Goal: Complete application form

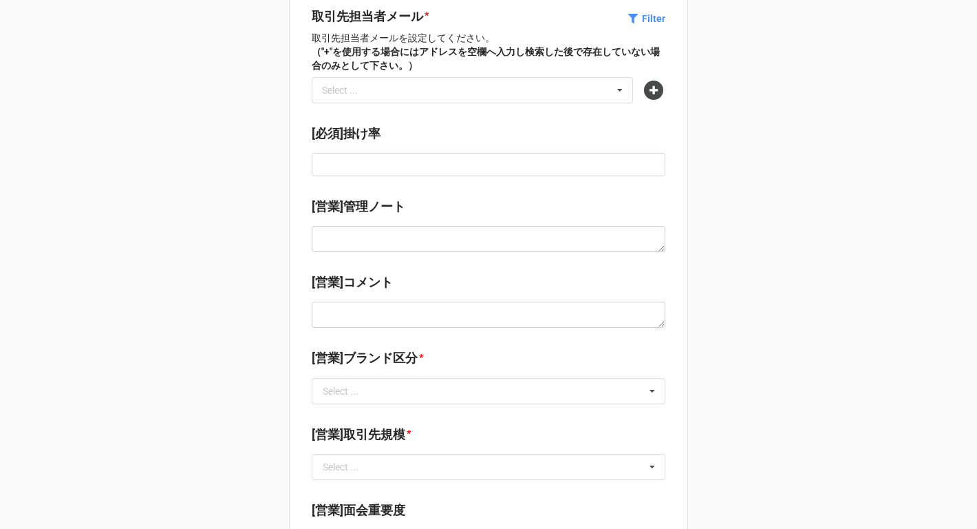
scroll to position [237, 0]
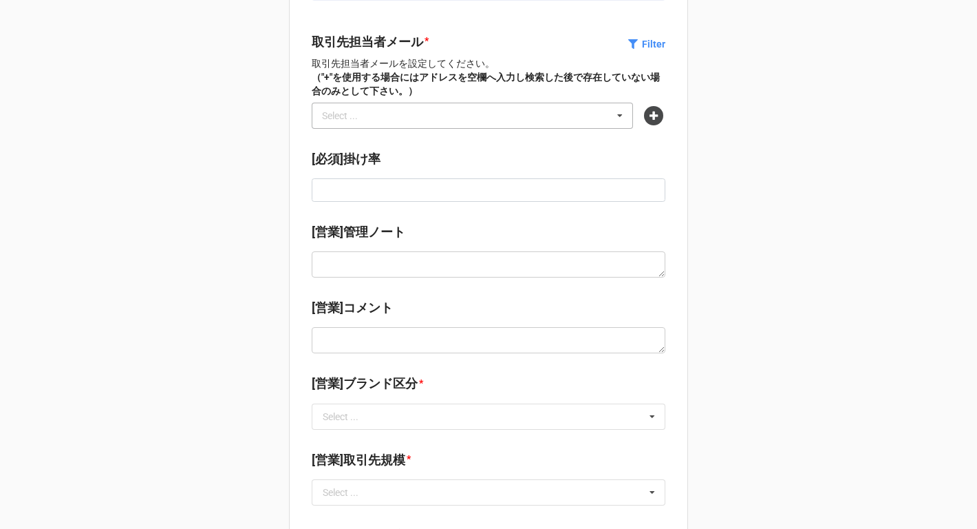
click at [352, 110] on div "Select ..." at bounding box center [348, 115] width 59 height 16
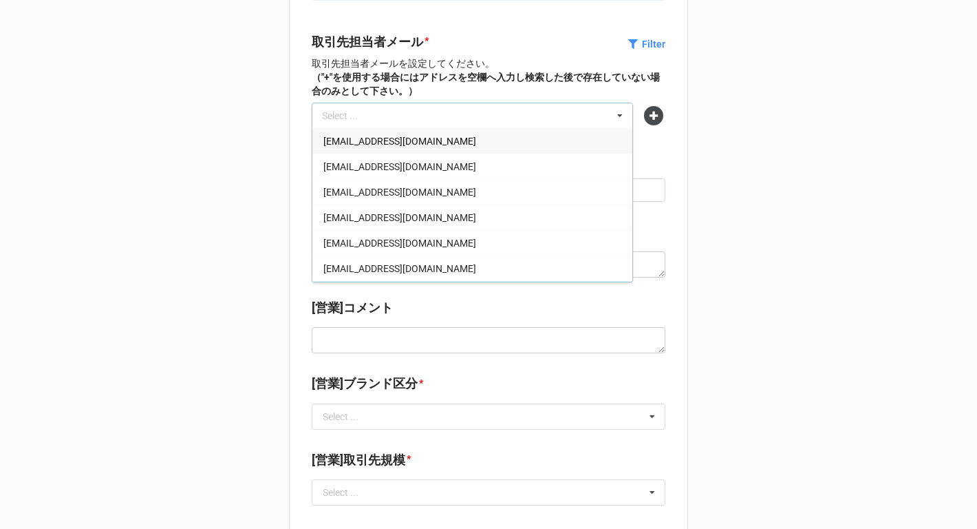
click at [356, 116] on div "Select ... tyamamoto@aswan.jp 002@kyo-oh.jp 2nd_order@ya-man.com 004myamazaki@d…" at bounding box center [472, 116] width 321 height 26
paste input "[PERSON_NAME][EMAIL_ADDRESS][DOMAIN_NAME]"
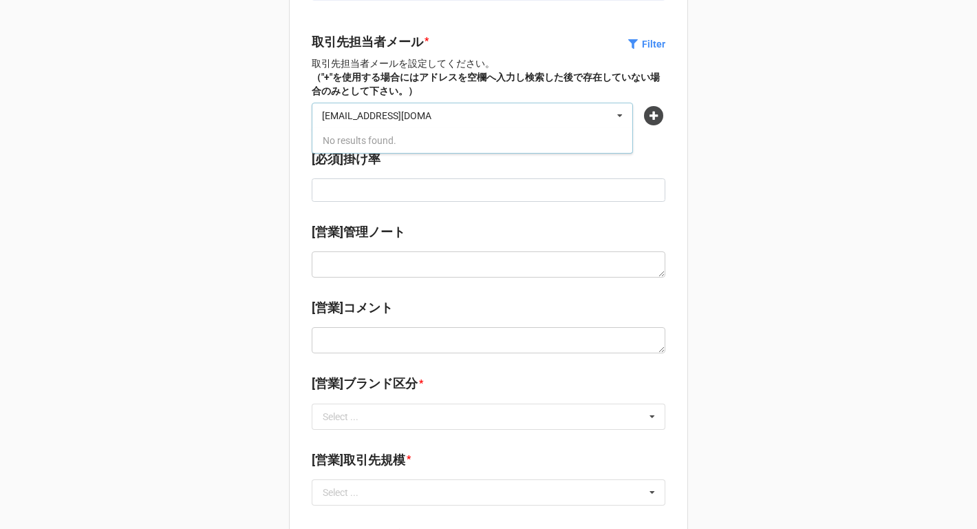
type input "[PERSON_NAME][EMAIL_ADDRESS][DOMAIN_NAME]"
click at [270, 159] on div "[必須]ブランド名 * Select ... No results found. [必須]カテゴリ * Select ... Goods->Interior …" at bounding box center [488, 411] width 977 height 1297
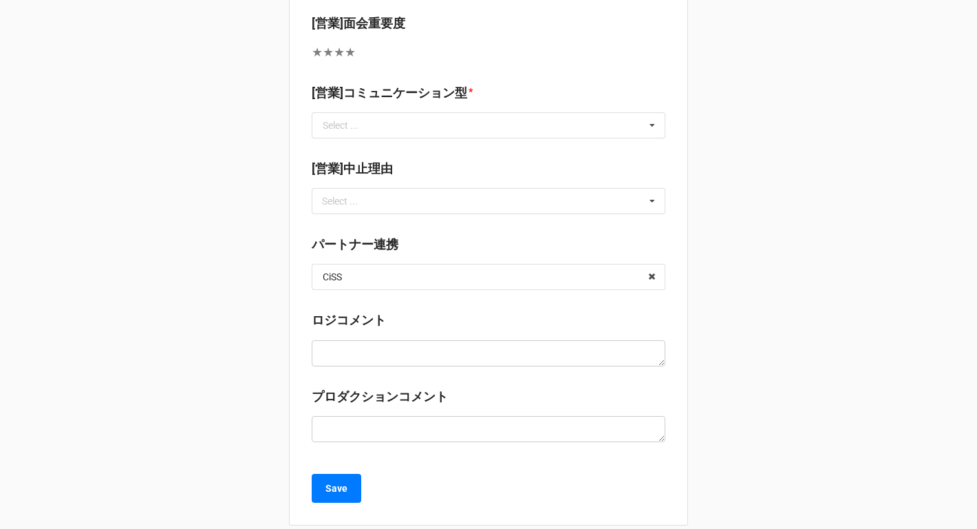
scroll to position [768, 0]
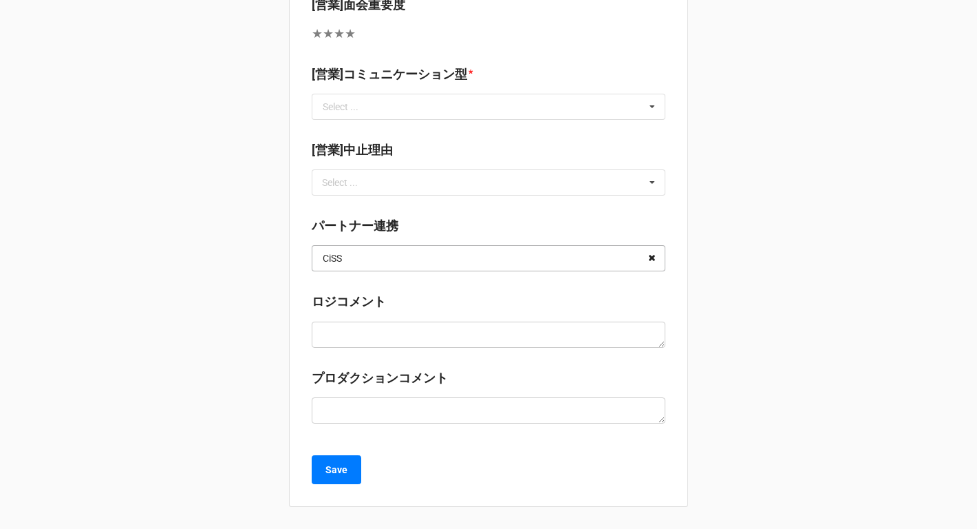
click at [652, 257] on icon at bounding box center [651, 258] width 21 height 25
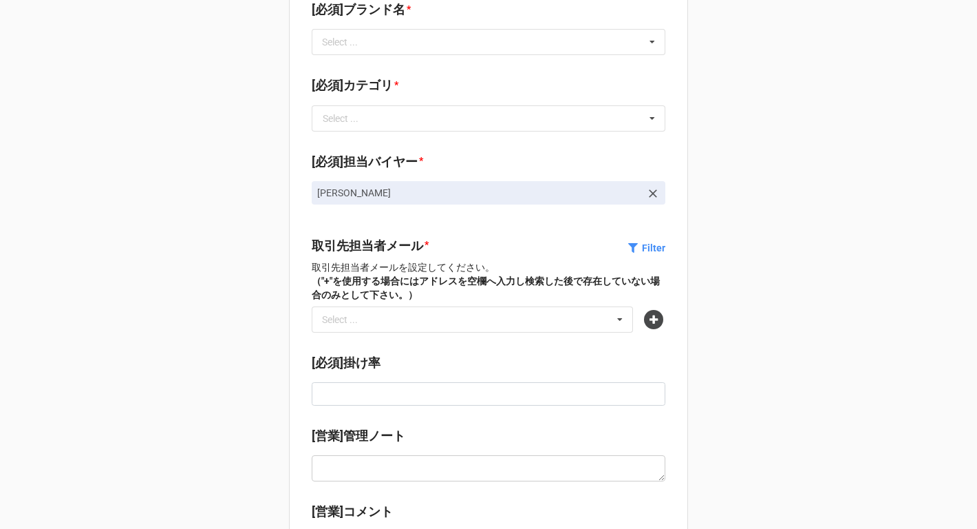
scroll to position [0, 0]
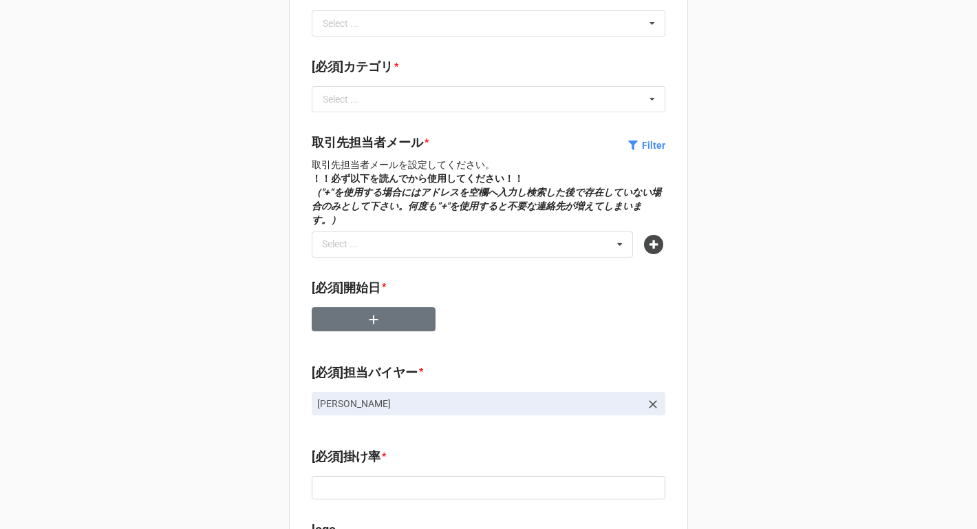
scroll to position [395, 0]
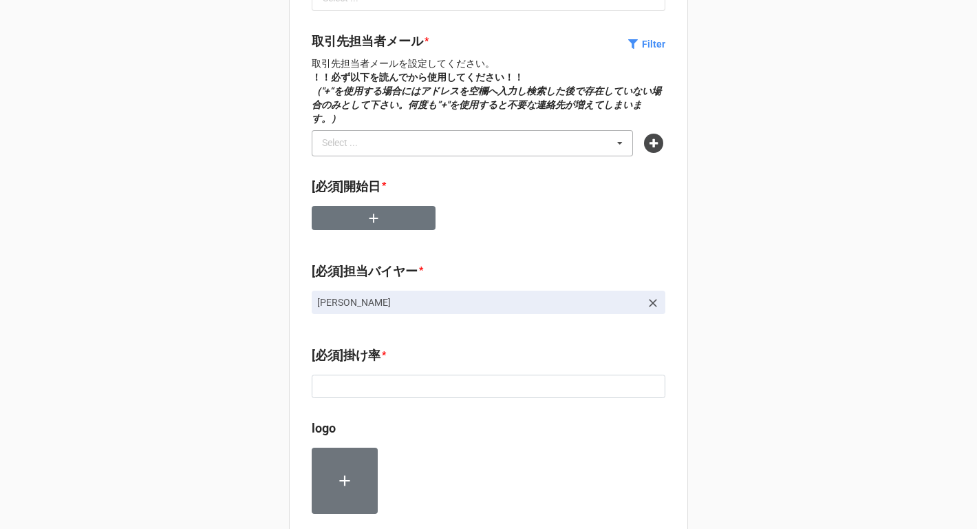
click at [401, 132] on div "Select ... No results found." at bounding box center [472, 143] width 321 height 26
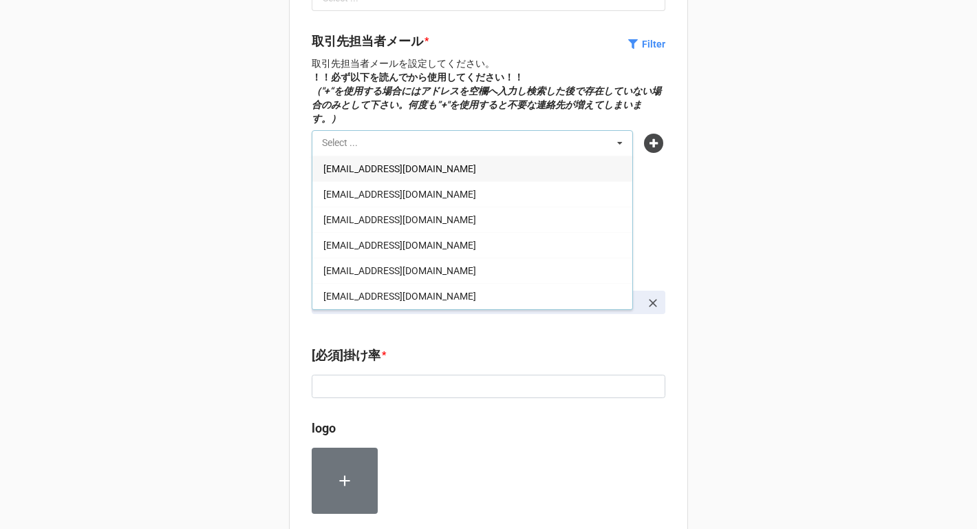
paste input "[EMAIL_ADDRESS][DOMAIN_NAME]"
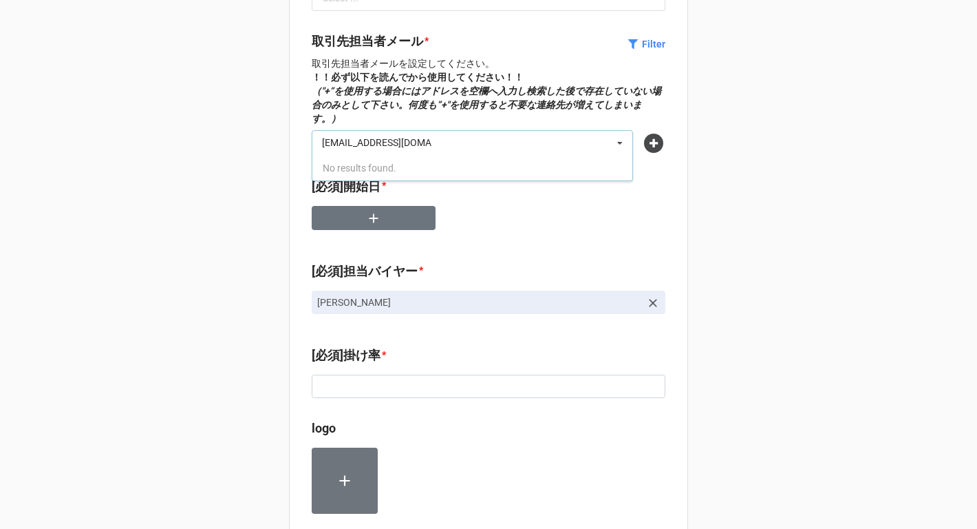
type input "[EMAIL_ADDRESS][DOMAIN_NAME]"
click at [539, 97] on p "取引先担当者メールを設定してください。 ！！必ず以下を読んでから使用してください！！ （"+“を使用する場合にはアドレスを空欄へ入力し検索した後で存在していな…" at bounding box center [489, 90] width 354 height 69
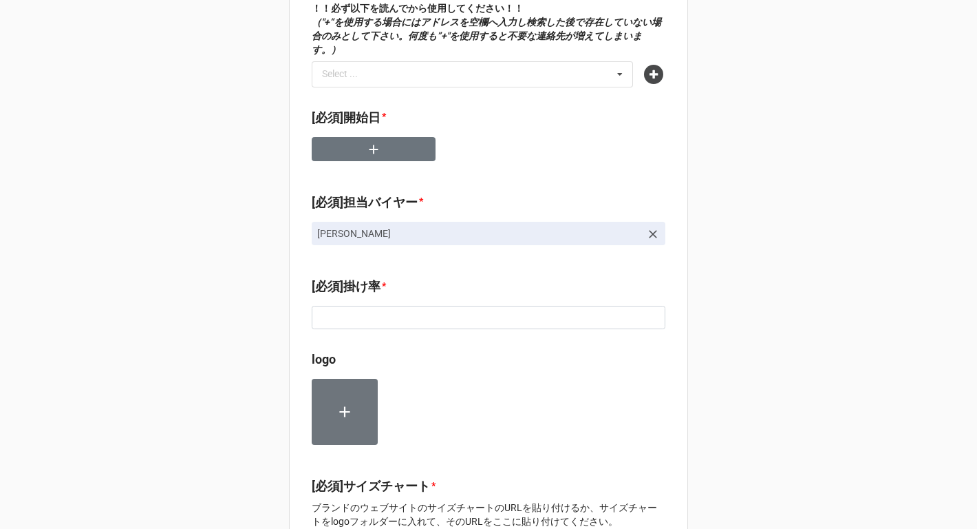
scroll to position [441, 0]
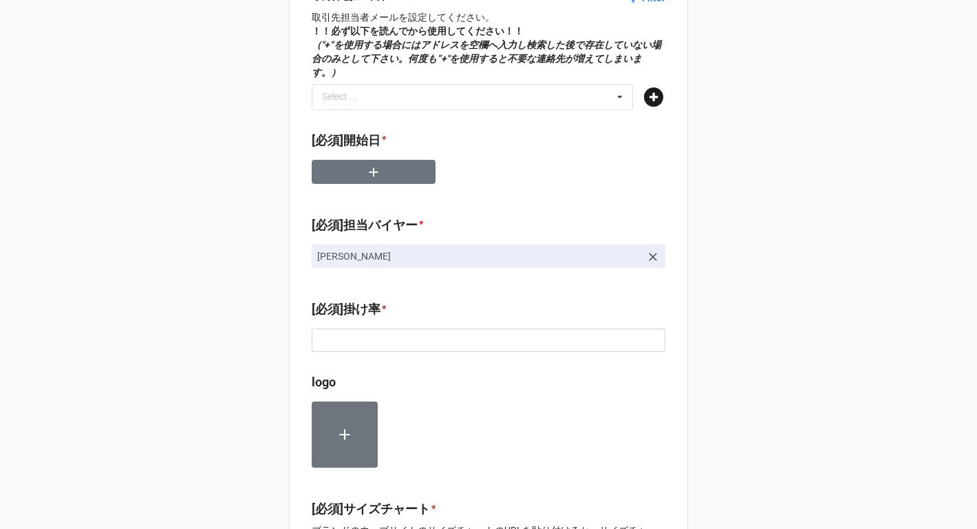
click at [653, 87] on icon at bounding box center [653, 96] width 19 height 19
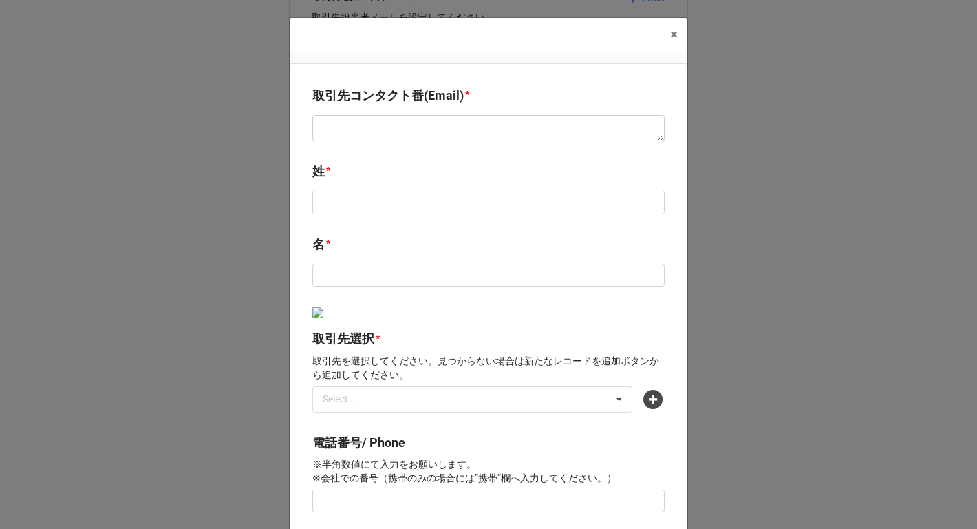
scroll to position [176, 0]
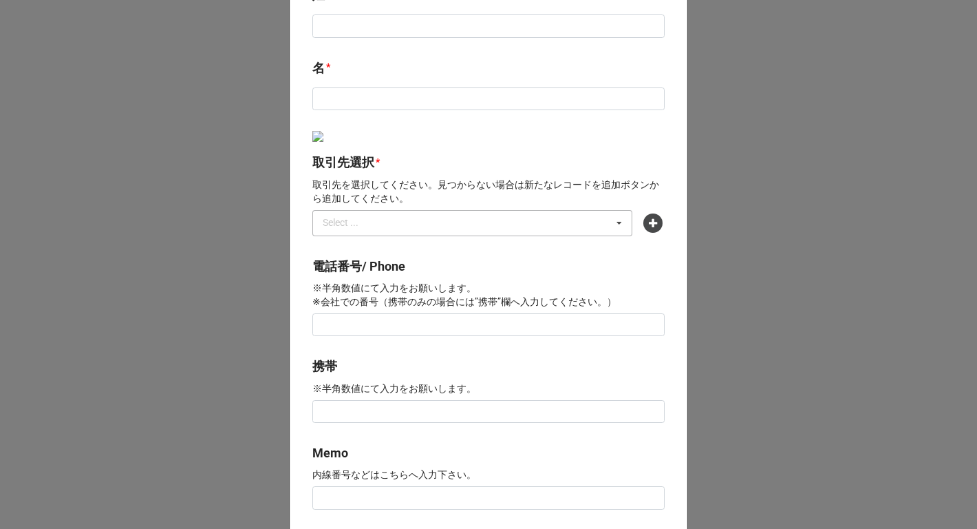
click at [367, 227] on div "Select ..." at bounding box center [348, 223] width 59 height 16
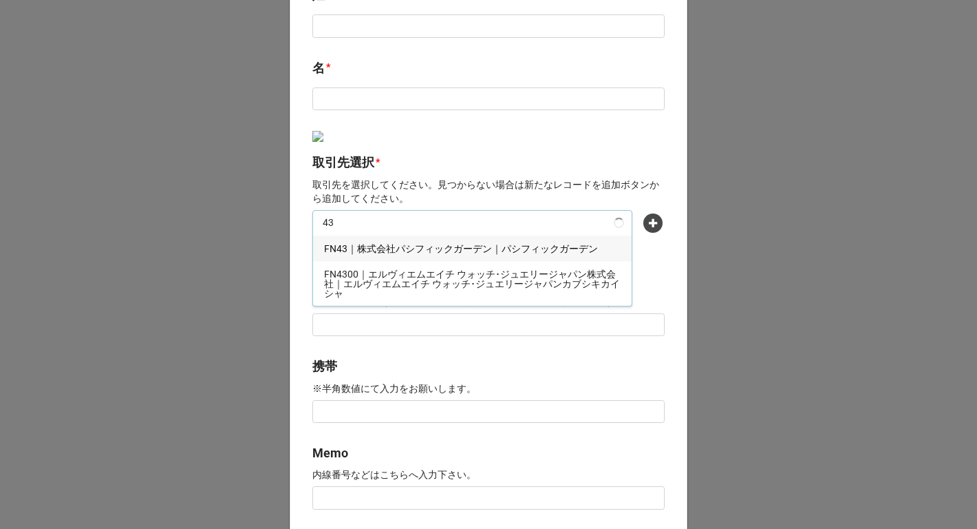
type input "4"
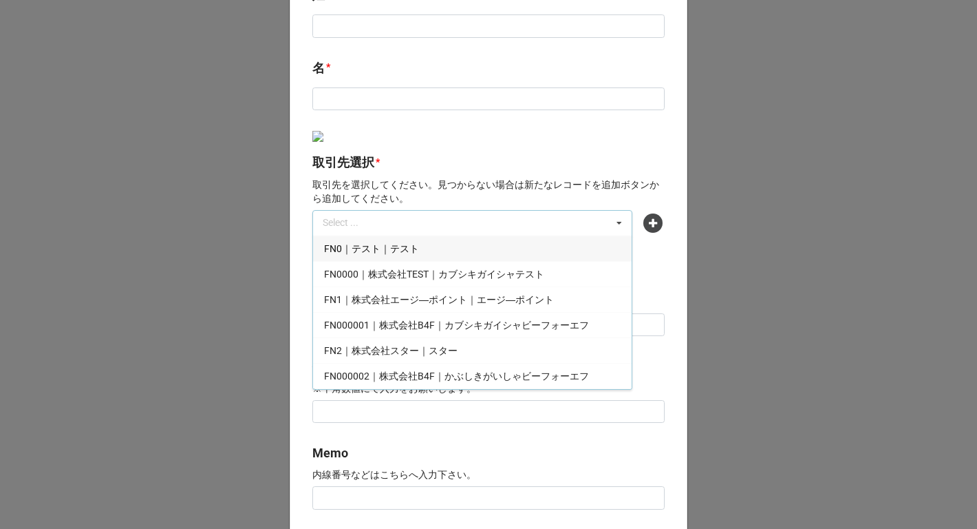
click at [396, 158] on b "取引先選択 *" at bounding box center [488, 165] width 352 height 24
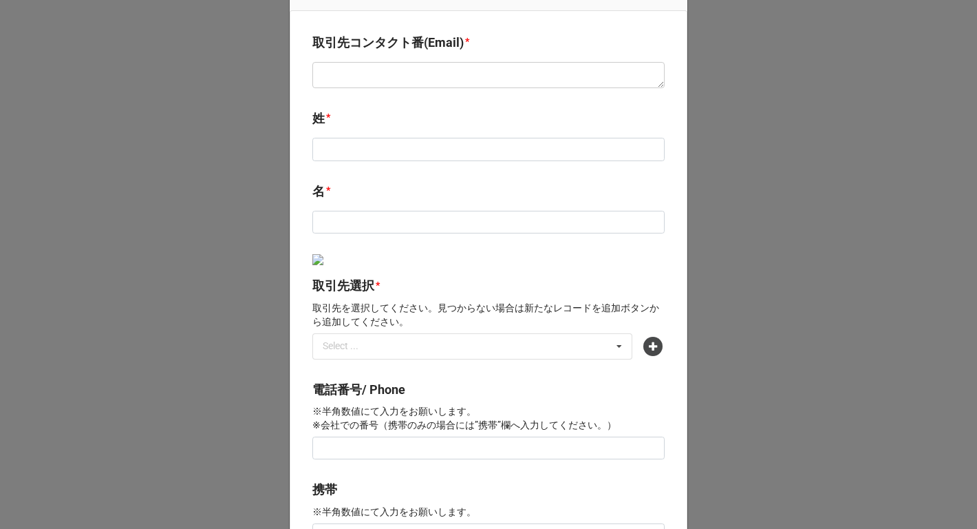
scroll to position [0, 0]
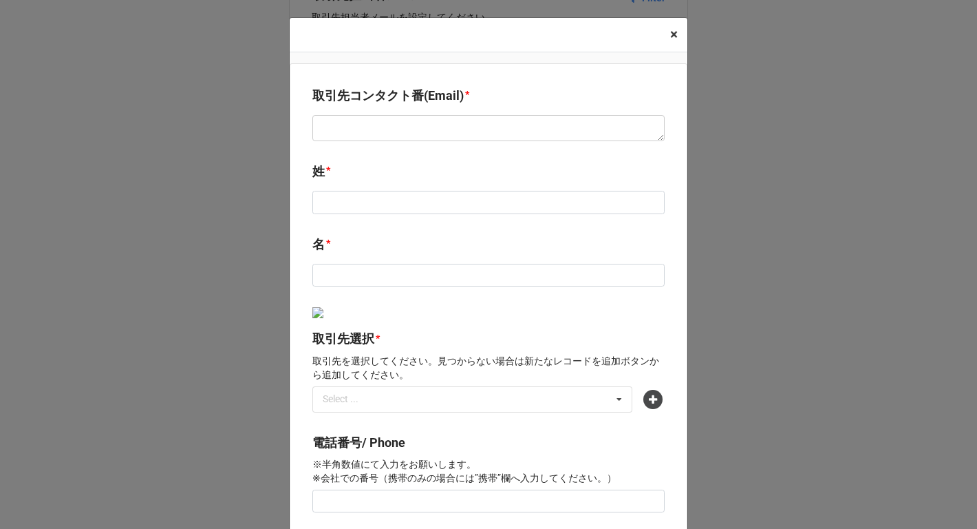
click at [670, 32] on span "×" at bounding box center [674, 34] width 8 height 17
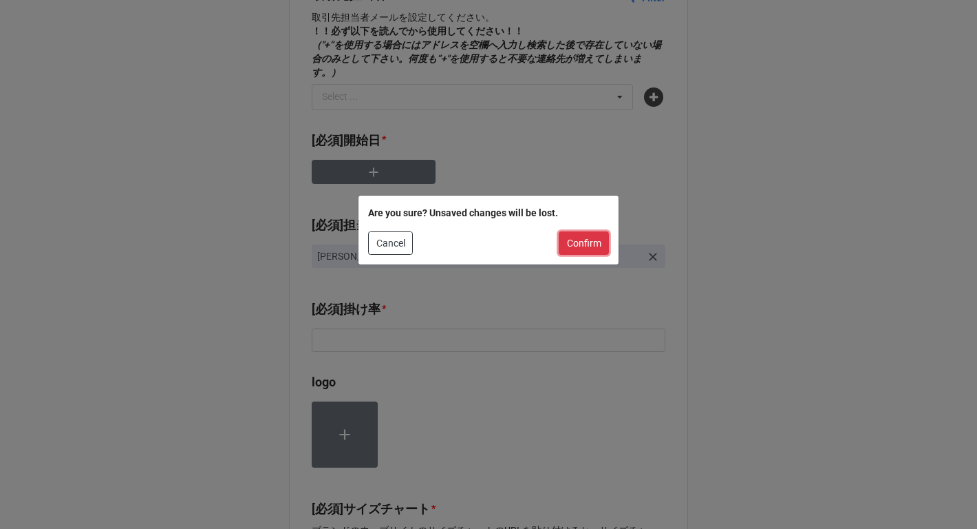
click at [595, 242] on button "Confirm" at bounding box center [584, 242] width 50 height 23
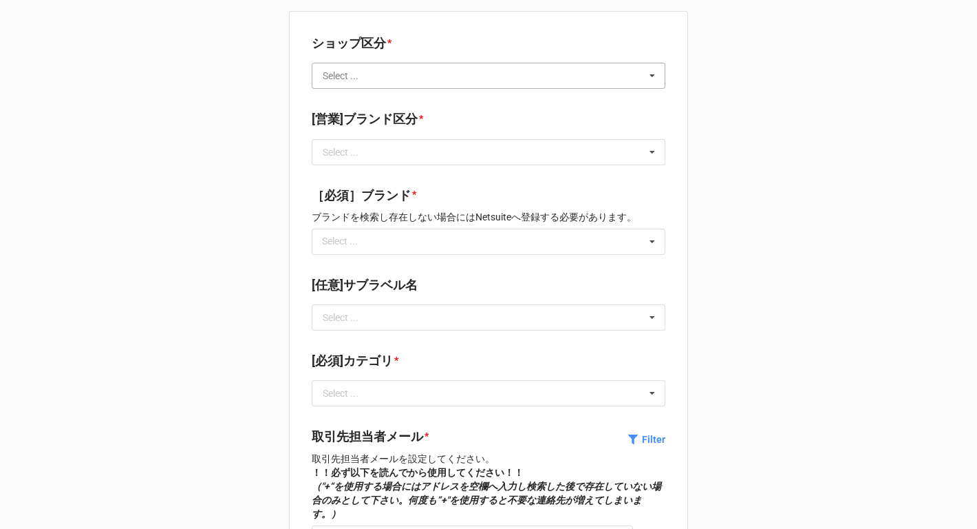
click at [376, 76] on input "text" at bounding box center [489, 75] width 352 height 25
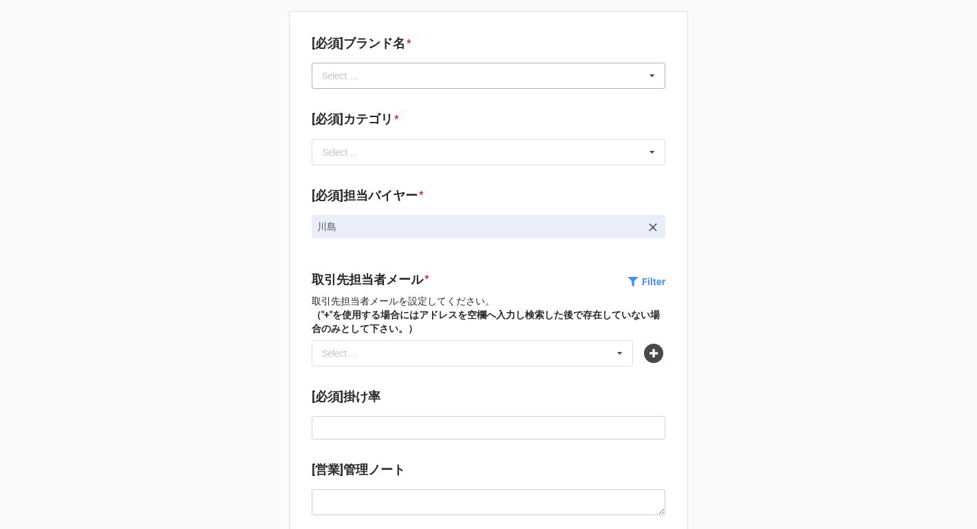
click at [400, 78] on div "Select ... No results found." at bounding box center [489, 76] width 354 height 26
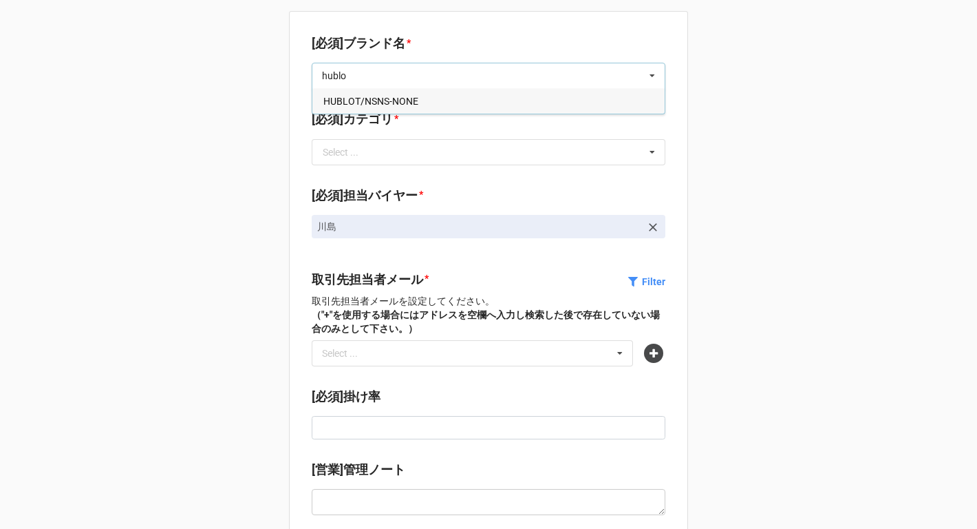
type input "hublo"
click at [432, 96] on div "HUBLOT/NSNS-NONE" at bounding box center [488, 100] width 352 height 25
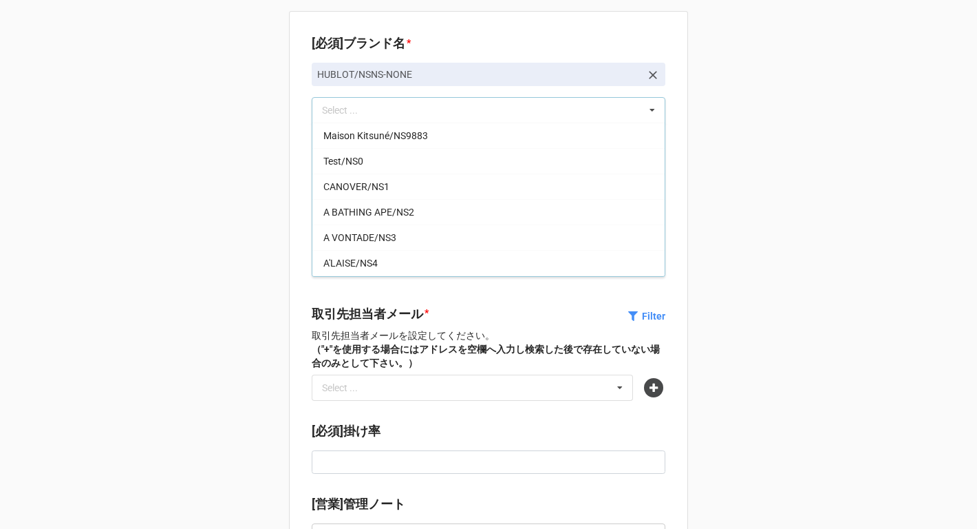
click at [474, 40] on b "[必須]ブランド名 *" at bounding box center [489, 46] width 354 height 24
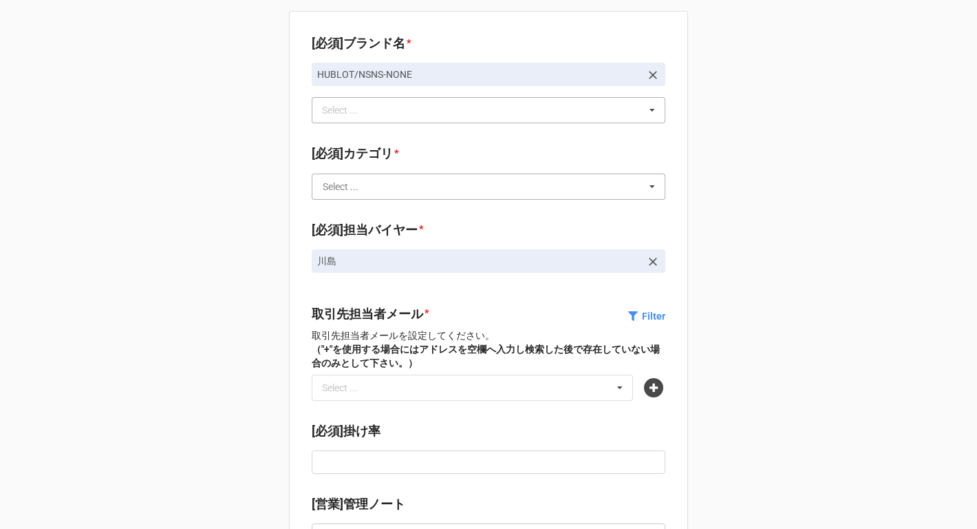
click at [391, 182] on input "text" at bounding box center [489, 186] width 352 height 25
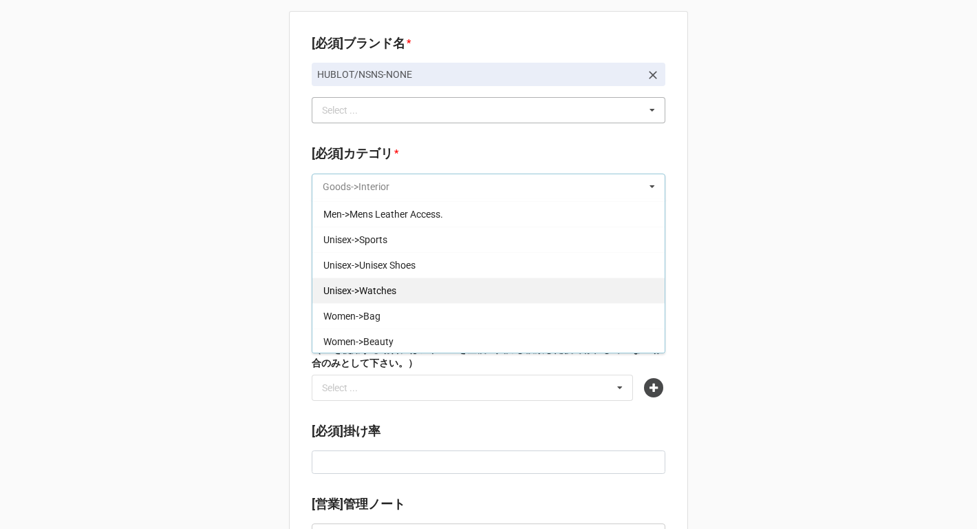
scroll to position [304, 0]
click at [378, 294] on span "Unisex->Watches" at bounding box center [359, 289] width 73 height 11
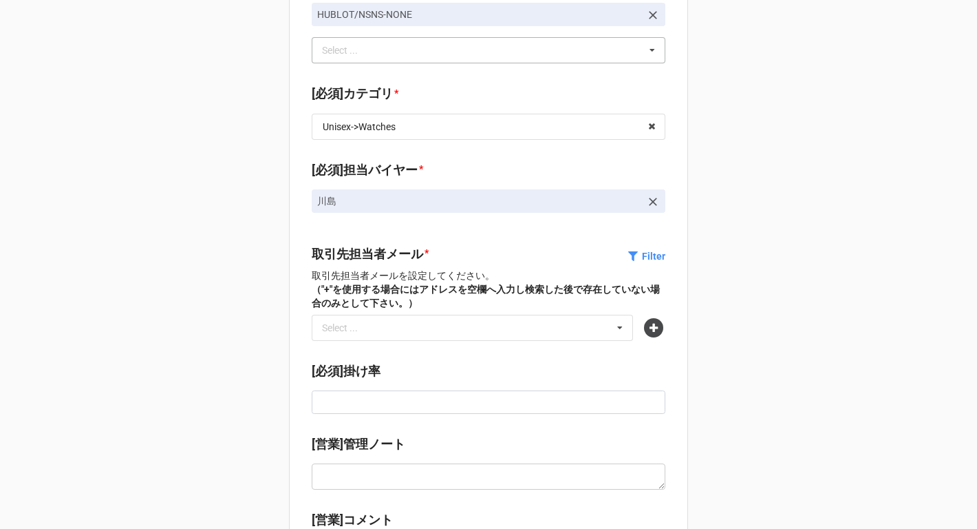
scroll to position [95, 0]
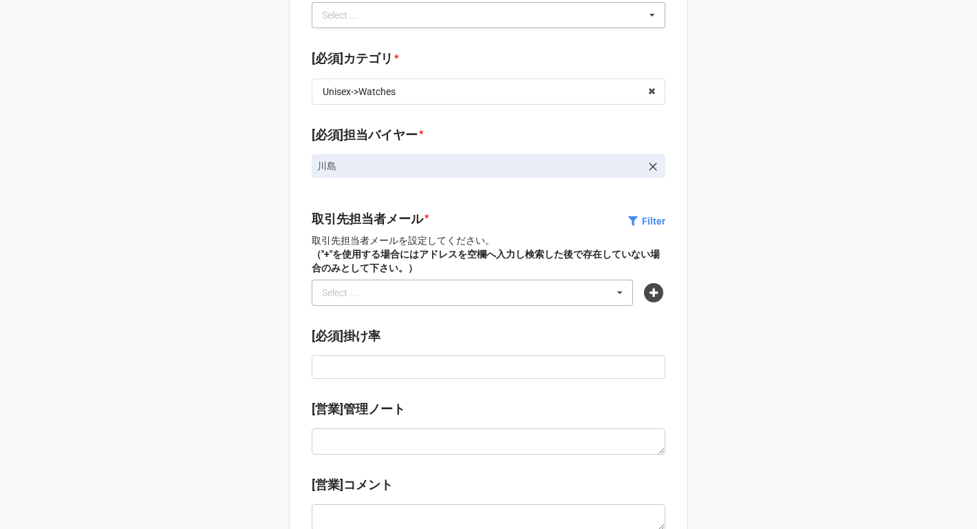
click at [361, 290] on div "Select ..." at bounding box center [348, 292] width 59 height 16
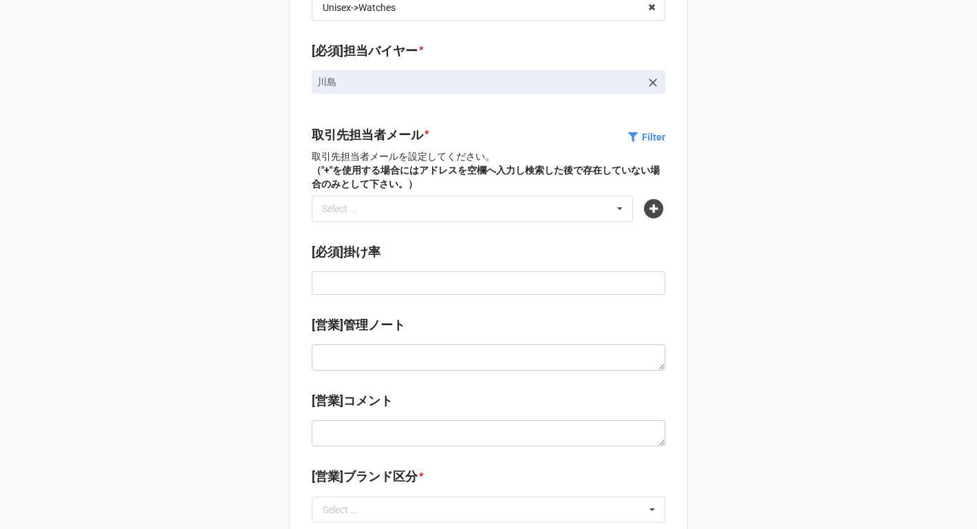
scroll to position [194, 0]
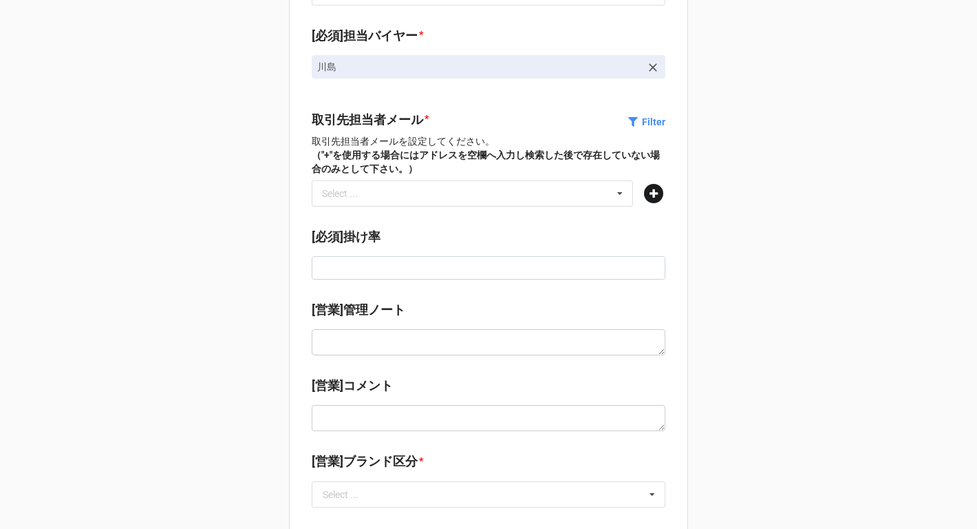
click at [646, 195] on icon at bounding box center [653, 193] width 19 height 19
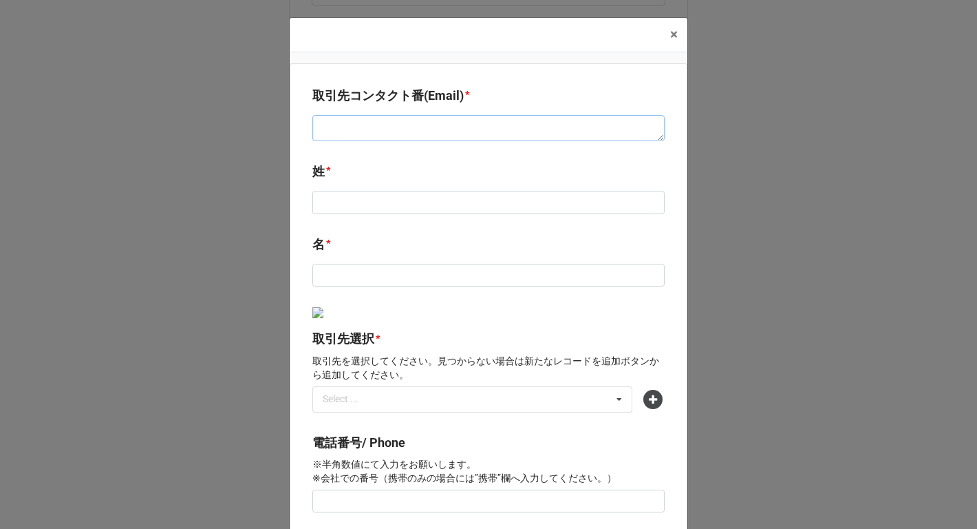
click at [357, 136] on textarea at bounding box center [488, 128] width 352 height 26
paste textarea "[PERSON_NAME][EMAIL_ADDRESS][DOMAIN_NAME]"
type textarea "x"
type textarea "[PERSON_NAME][EMAIL_ADDRESS][DOMAIN_NAME]"
click at [355, 217] on div "姓 *" at bounding box center [488, 193] width 352 height 62
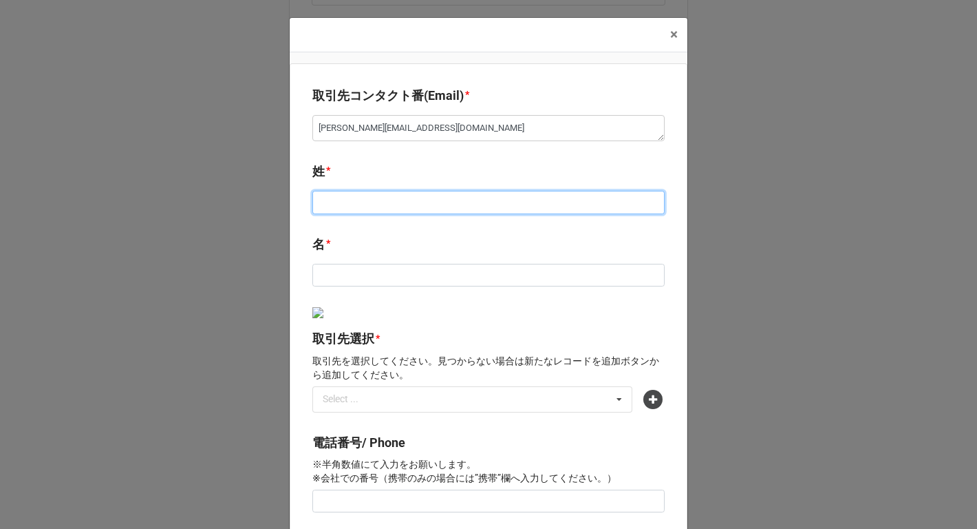
click at [354, 204] on input at bounding box center [488, 202] width 352 height 23
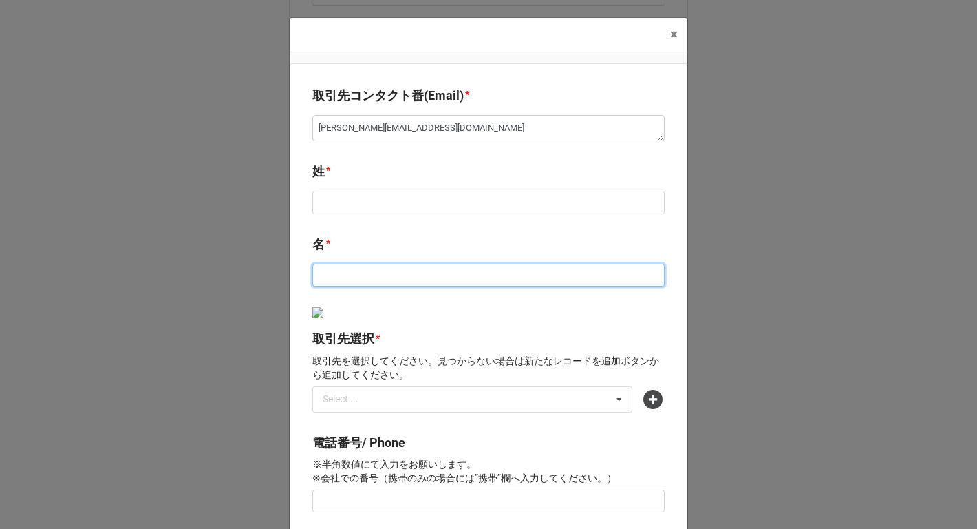
click at [396, 280] on input at bounding box center [488, 275] width 352 height 23
paste input "[PERSON_NAME]"
type textarea "x"
type input "[PERSON_NAME]"
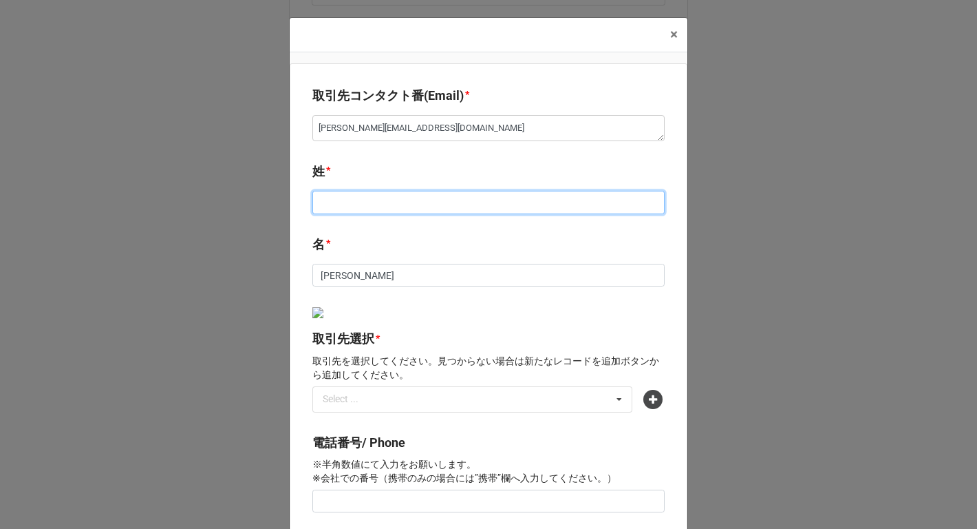
click at [428, 204] on input at bounding box center [488, 202] width 352 height 23
paste input "シゴウ"
type textarea "x"
type input "シゴウ"
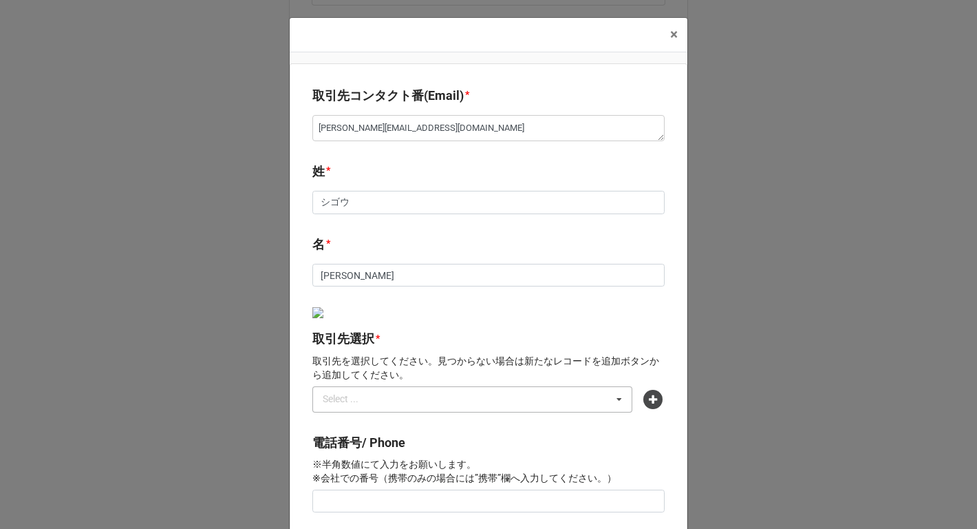
click at [451, 401] on div "Select ... No results found." at bounding box center [472, 399] width 320 height 26
type input "4300"
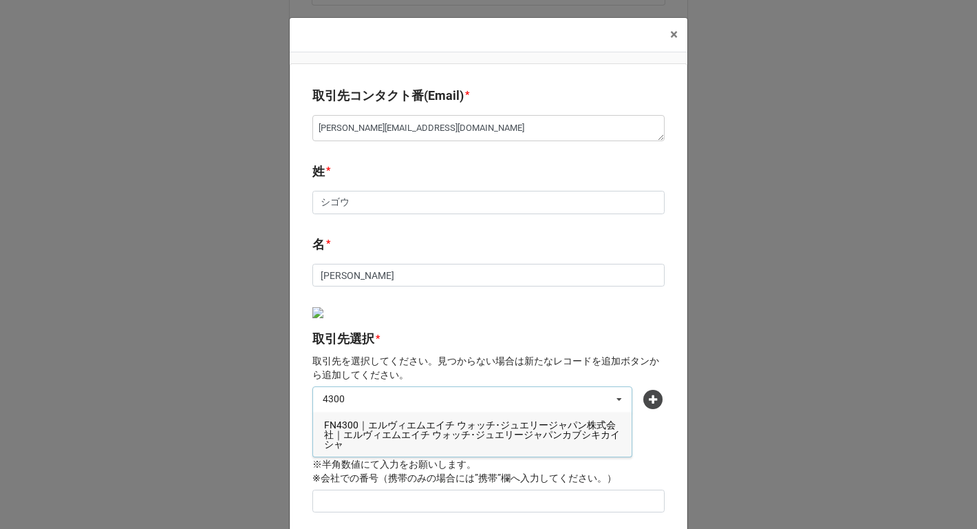
click at [417, 426] on span "FN4300｜エルヴィエムエイチ ウォッチ･ジュエリージャパン株式会社｜エルヴィエムエイチ ウォッチ･ジュエリージャパンカブシキカイシャ" at bounding box center [472, 434] width 296 height 30
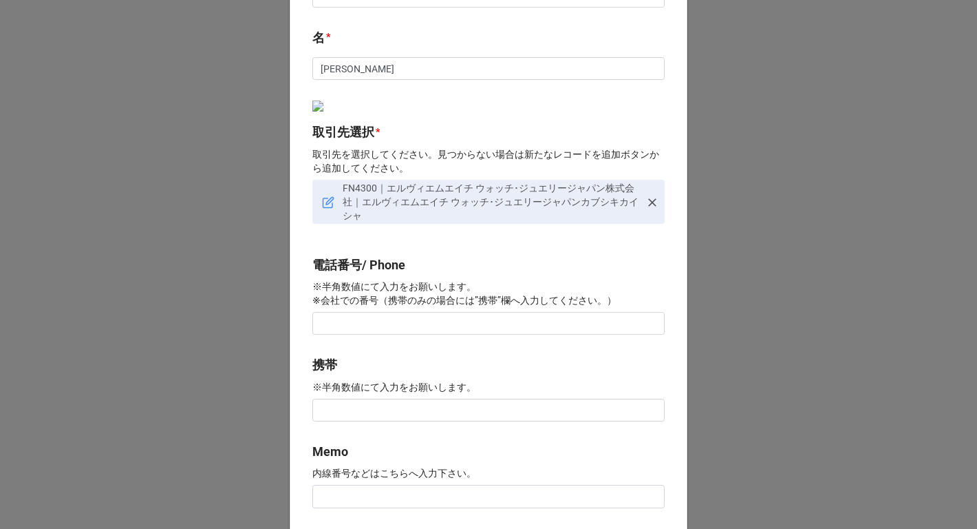
scroll to position [249, 0]
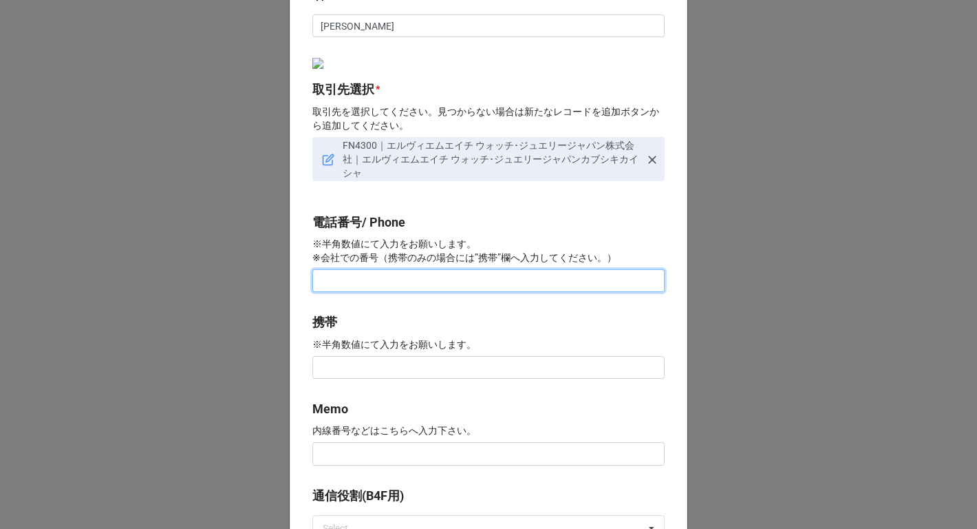
click at [339, 283] on input at bounding box center [488, 280] width 352 height 23
paste input "[PHONE_NUMBER]"
type textarea "x"
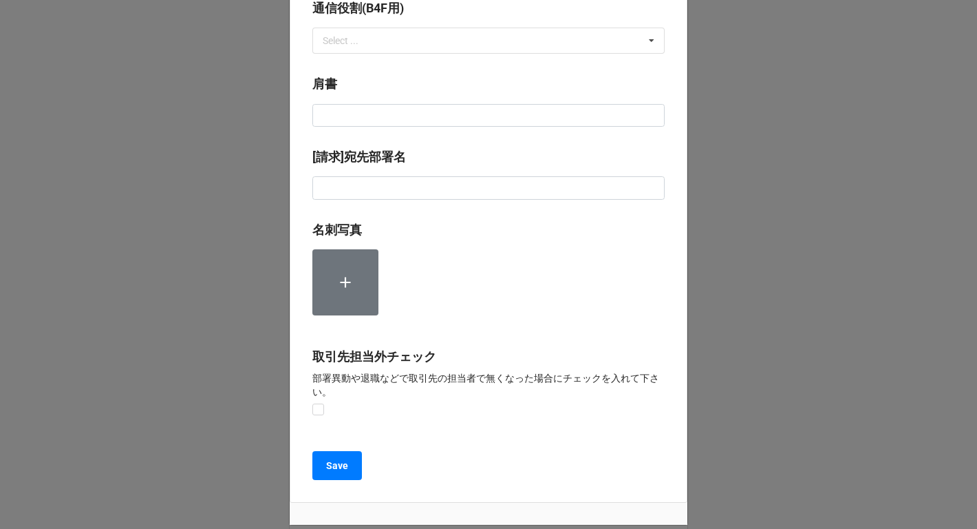
scroll to position [789, 0]
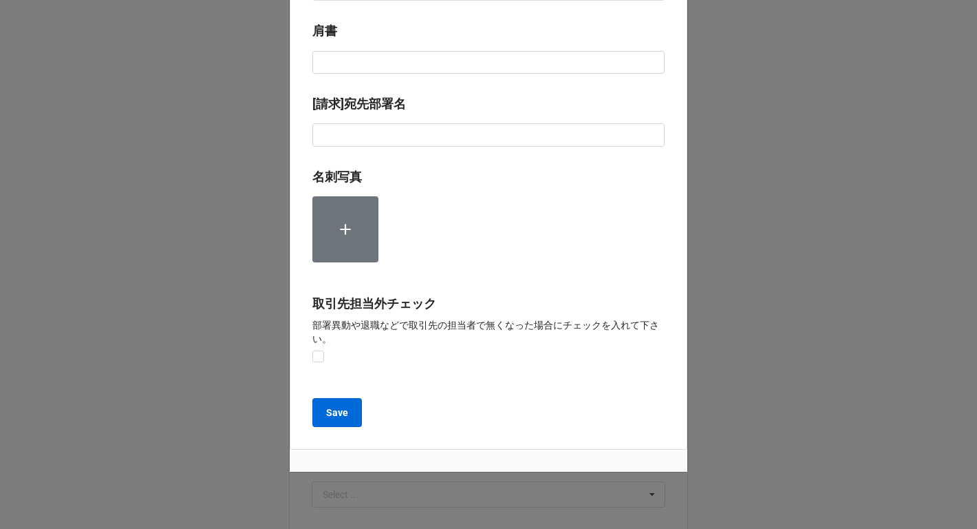
type input "[PHONE_NUMBER]"
click at [329, 409] on b "Save" at bounding box center [337, 412] width 22 height 14
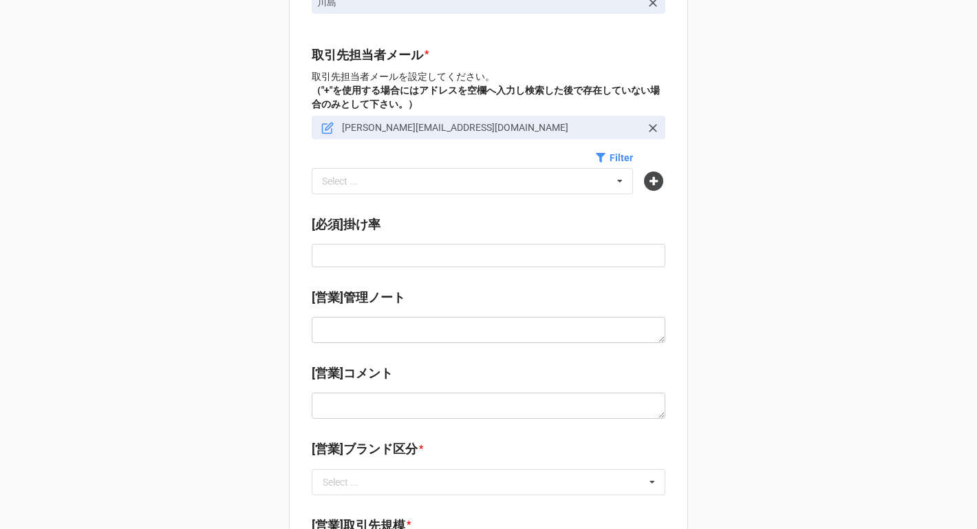
scroll to position [266, 0]
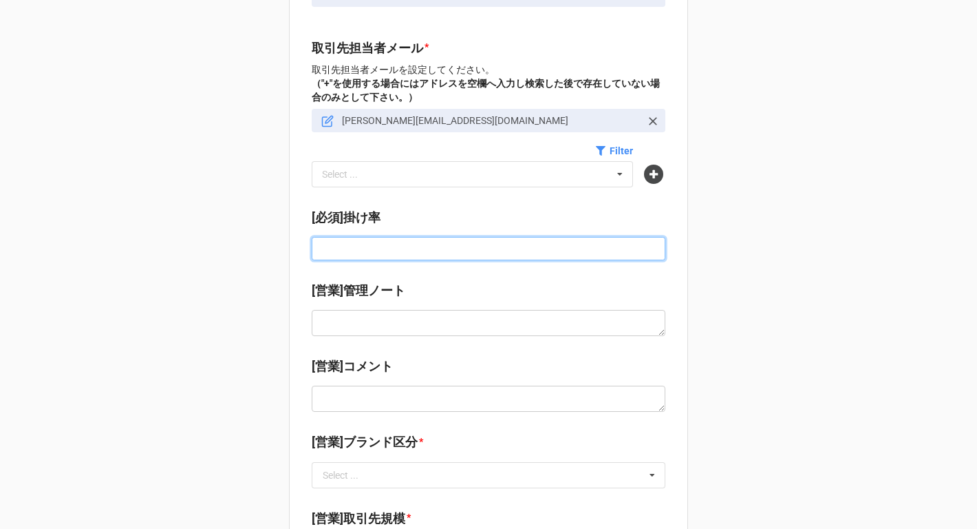
click at [365, 254] on input at bounding box center [489, 248] width 354 height 23
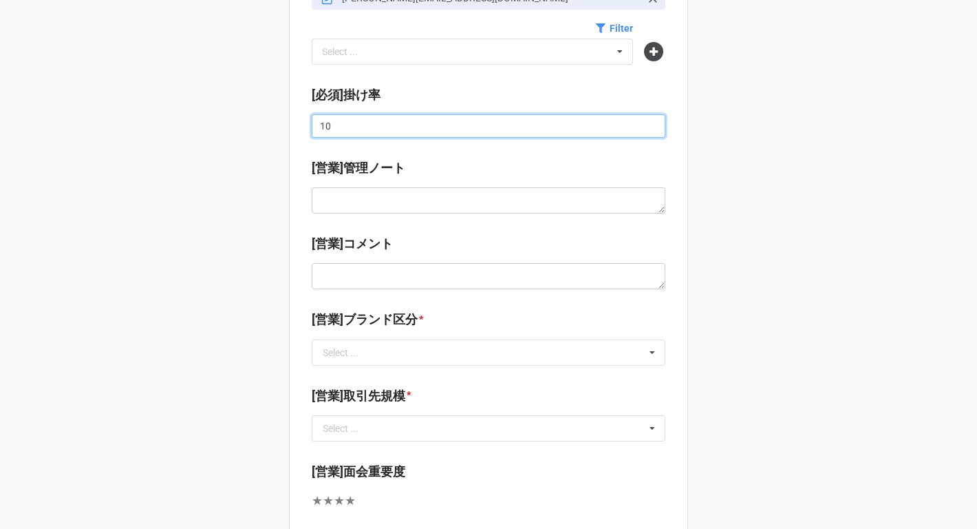
scroll to position [399, 0]
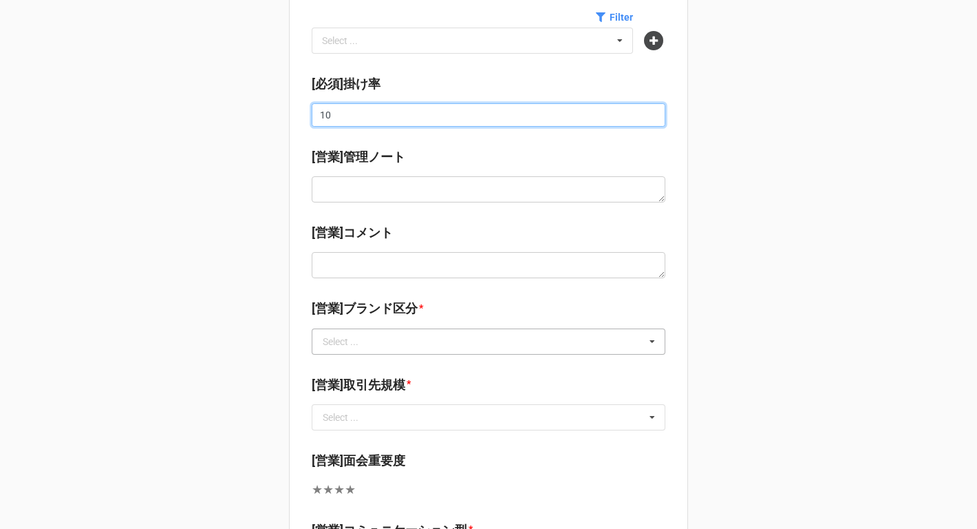
type input "10"
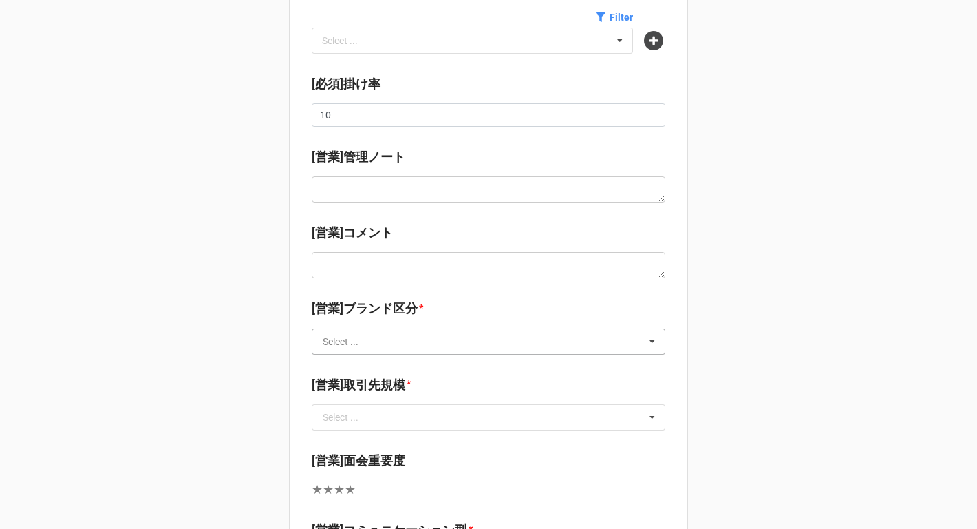
click at [436, 342] on input "text" at bounding box center [489, 341] width 352 height 25
click at [398, 363] on div "海外ブランド" at bounding box center [488, 366] width 352 height 25
click at [386, 411] on input "text" at bounding box center [489, 417] width 352 height 25
click at [378, 446] on div "大" at bounding box center [488, 441] width 352 height 25
click at [416, 390] on b "[営業]取引先規模 *" at bounding box center [489, 387] width 354 height 24
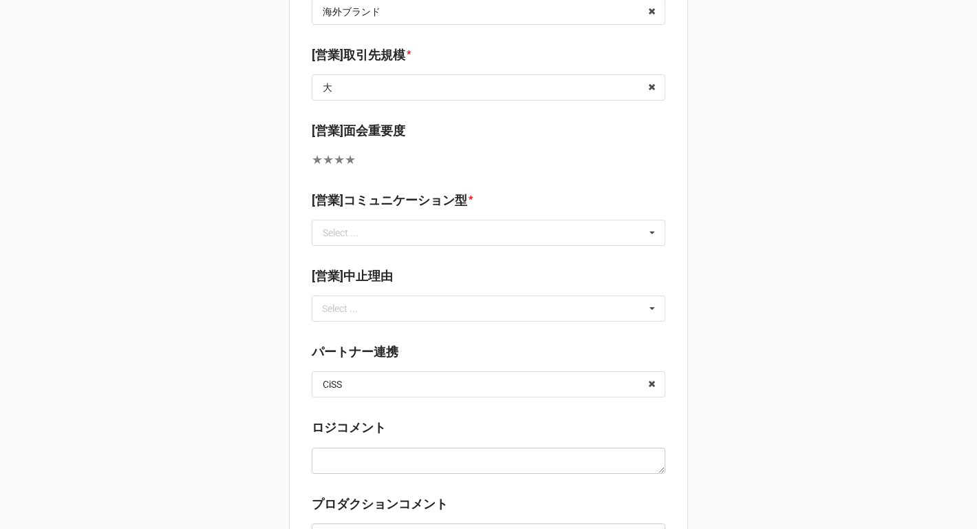
scroll to position [739, 0]
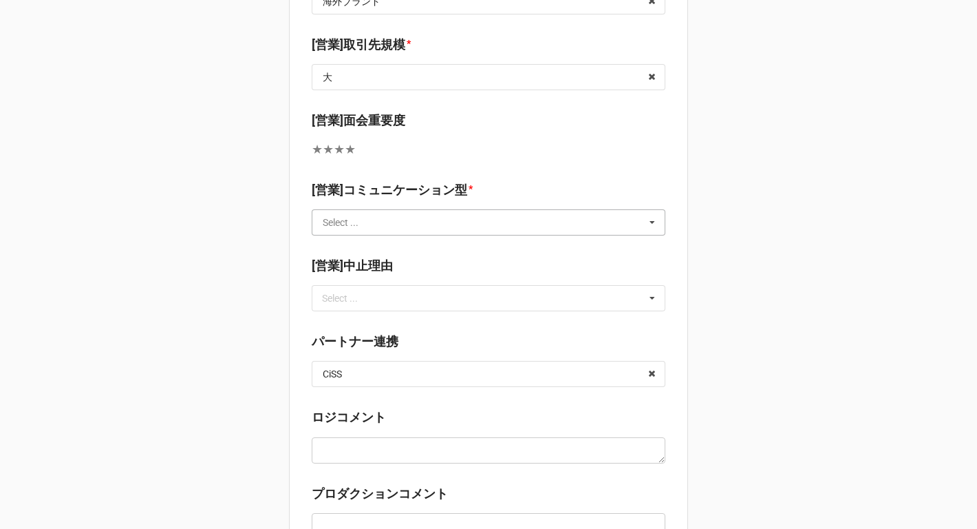
click at [423, 222] on input "text" at bounding box center [489, 222] width 352 height 25
click at [418, 254] on div "PUSH/ B4Fが強くプッシュが必要" at bounding box center [488, 247] width 352 height 25
click at [474, 233] on input "text" at bounding box center [489, 222] width 352 height 25
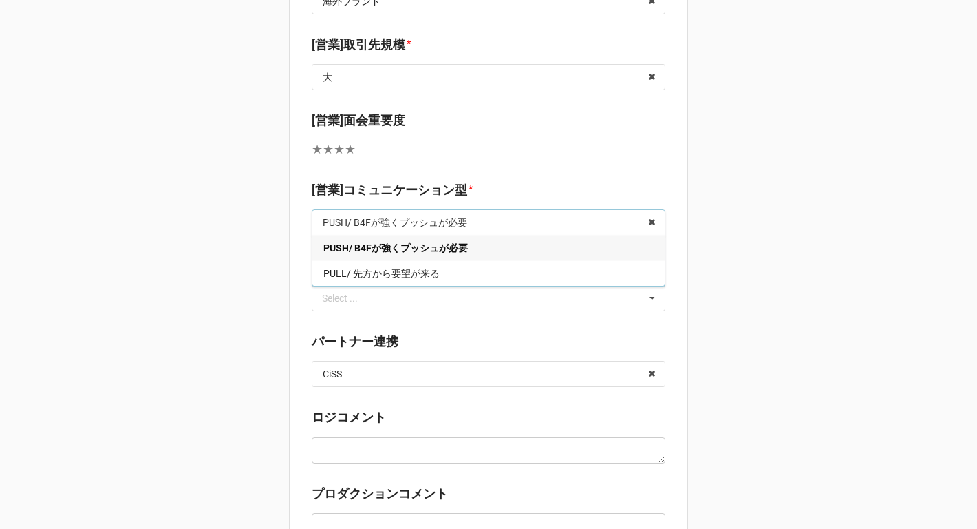
click at [455, 250] on span "PUSH/ B4Fが強くプッシュが必要" at bounding box center [395, 247] width 145 height 11
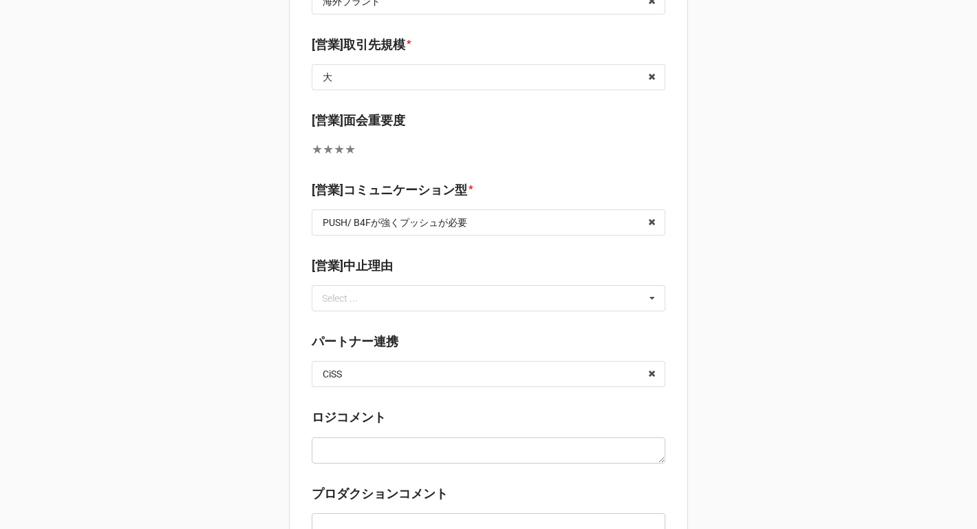
click at [505, 168] on div "[営業]面会重要度 ★ ★ ★ ★ 0" at bounding box center [489, 140] width 354 height 58
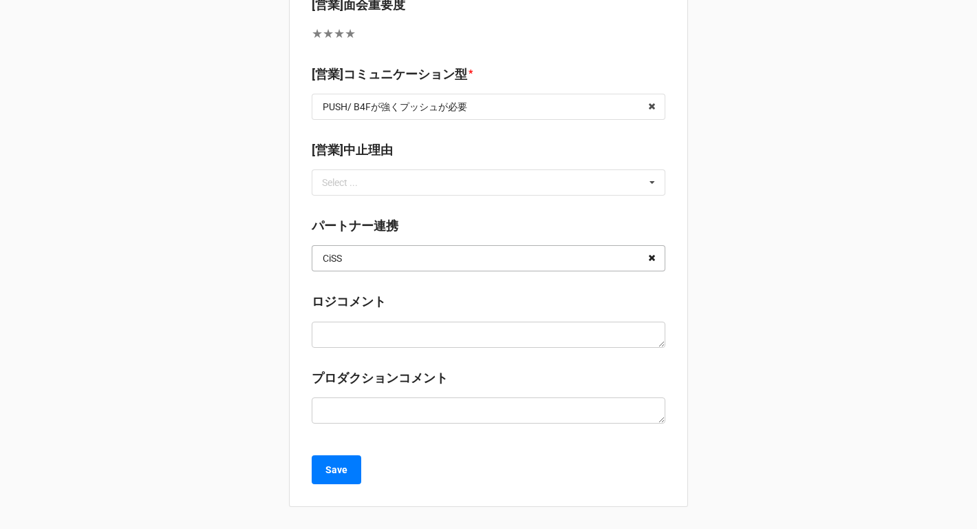
click at [648, 255] on icon at bounding box center [651, 258] width 21 height 25
click at [336, 466] on b "Save" at bounding box center [337, 469] width 22 height 14
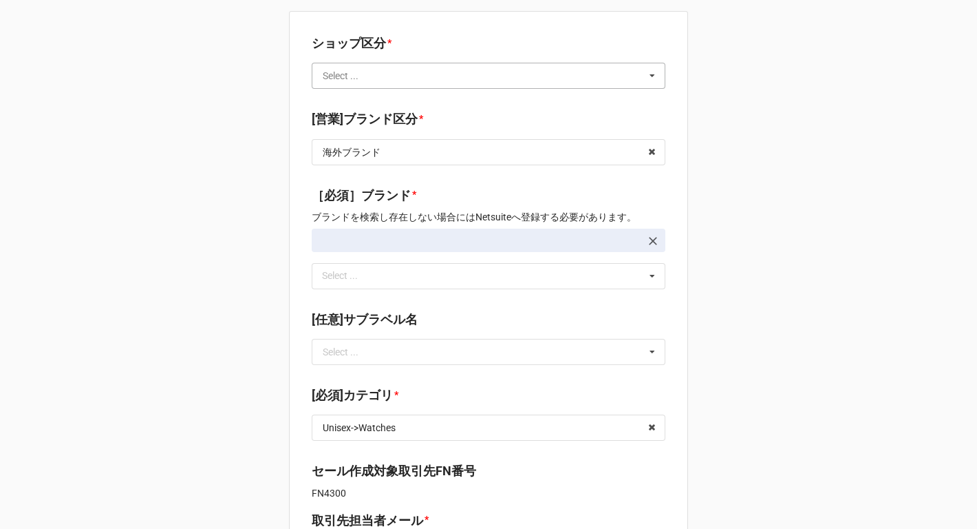
click at [383, 76] on input "text" at bounding box center [489, 75] width 352 height 25
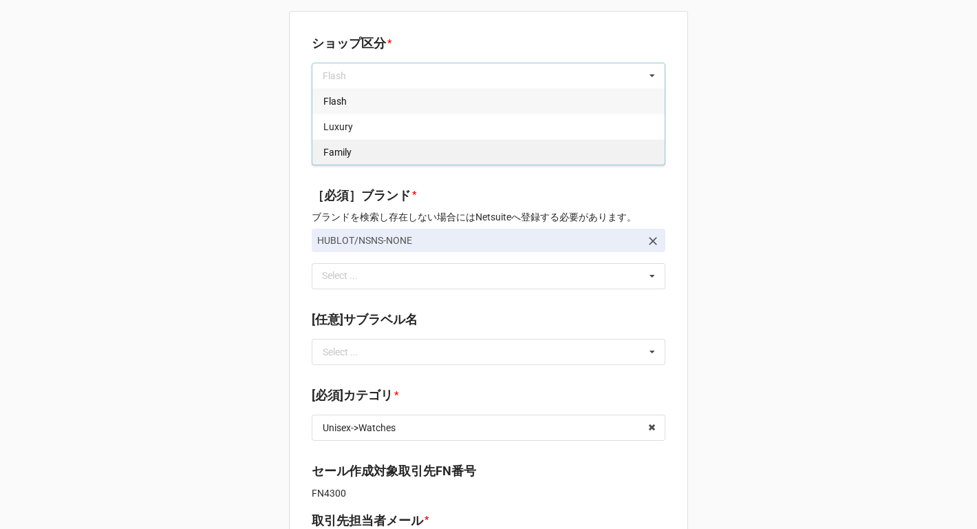
click at [367, 152] on div "Family" at bounding box center [488, 151] width 352 height 25
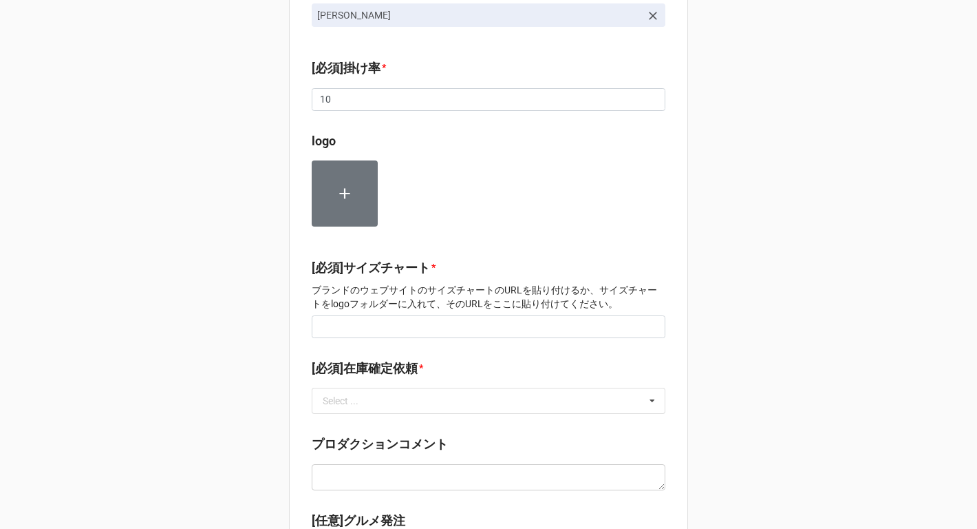
scroll to position [936, 0]
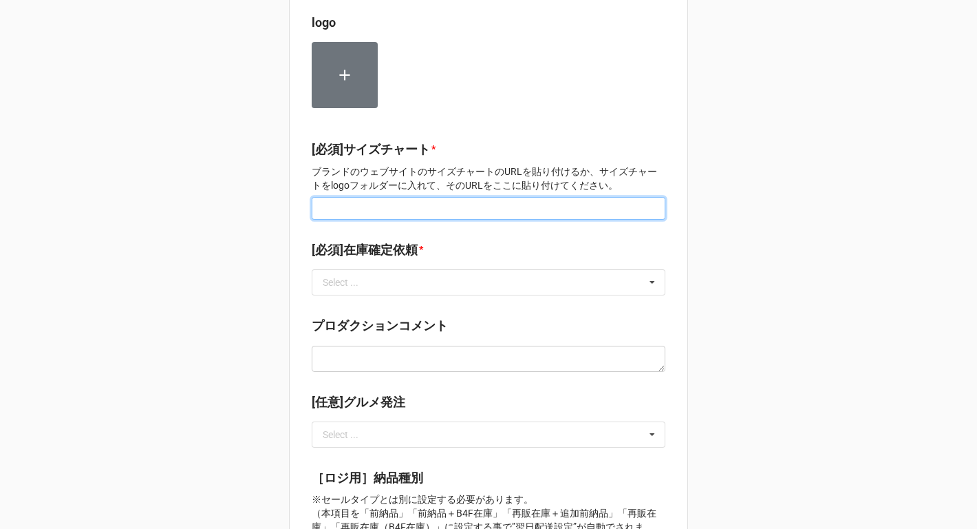
click at [337, 201] on input at bounding box center [489, 208] width 354 height 23
type input "-"
click at [340, 277] on div "Select ..." at bounding box center [341, 282] width 36 height 10
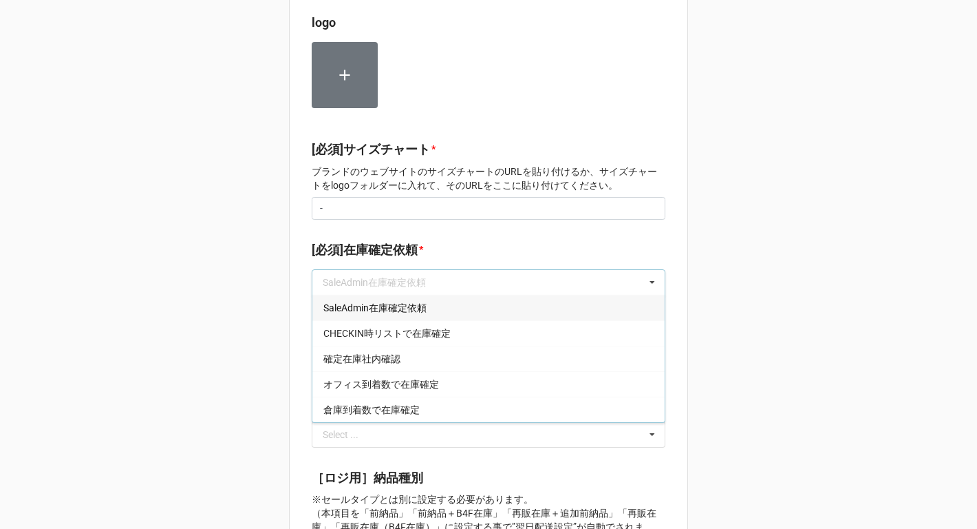
click at [340, 300] on div "SaleAdmin在庫確定依頼" at bounding box center [488, 307] width 352 height 25
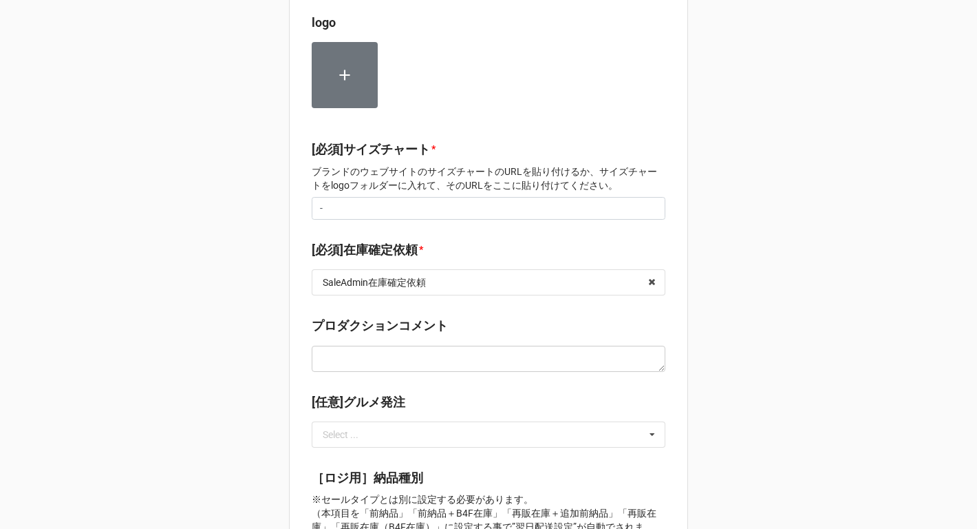
click at [249, 385] on div "ショップ区分 * Family Flash Luxury Family [営業]ブランド区分 * 海外ブランド 海外ブランド 日本ブランド 海外⇒日本 ［必須…" at bounding box center [488, 236] width 977 height 2344
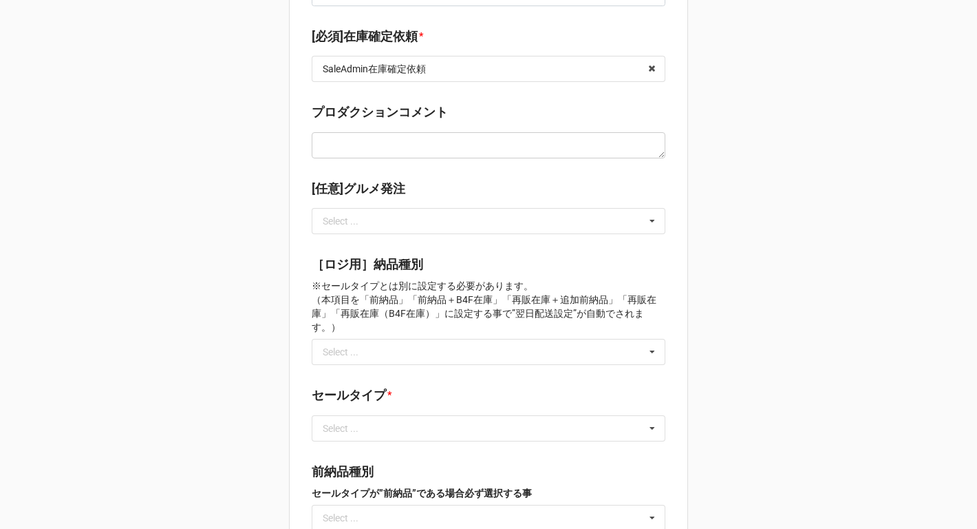
scroll to position [1150, 0]
click at [329, 423] on div "Select ..." at bounding box center [341, 428] width 36 height 10
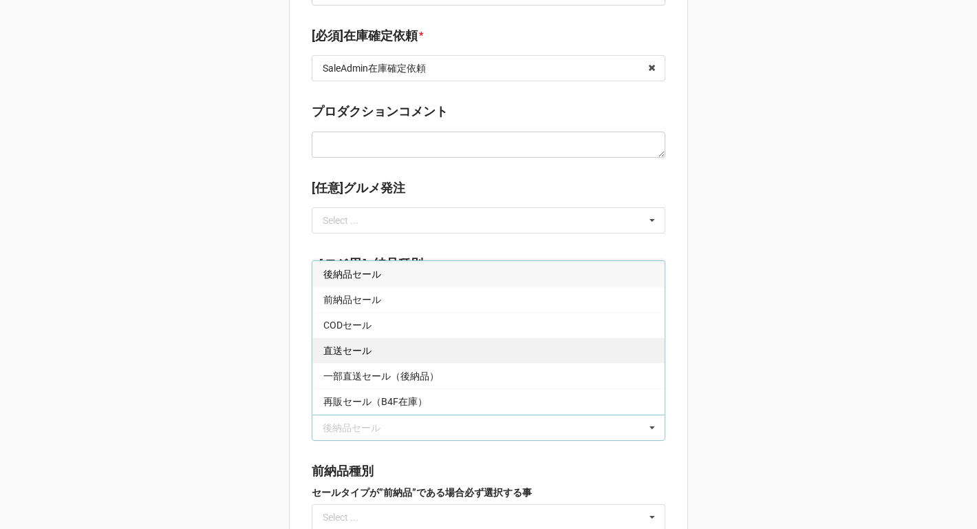
click at [363, 345] on span "直送セール" at bounding box center [347, 350] width 48 height 11
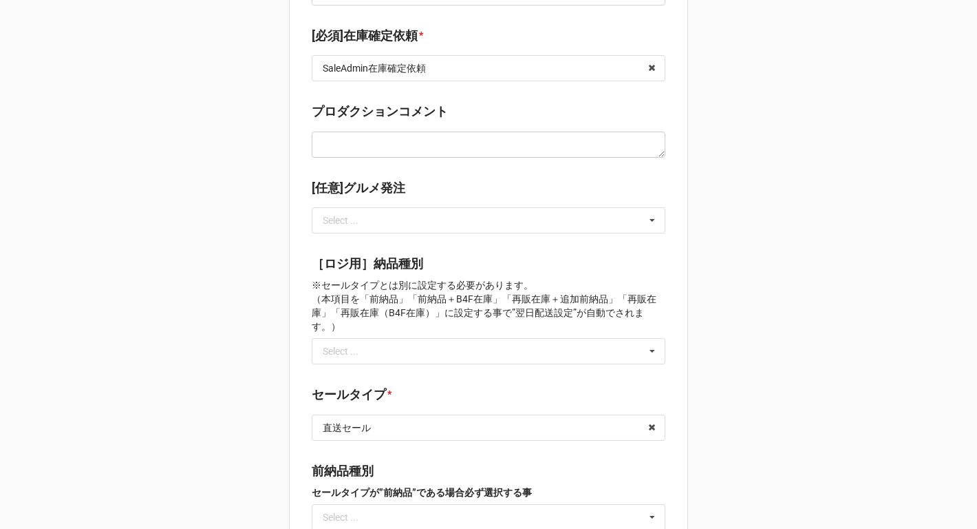
click at [240, 421] on div "ショップ区分 * Family Flash Luxury Family [営業]ブランド区分 * 海外ブランド 海外ブランド 日本ブランド 海外⇒日本 ［必須…" at bounding box center [488, 22] width 977 height 2344
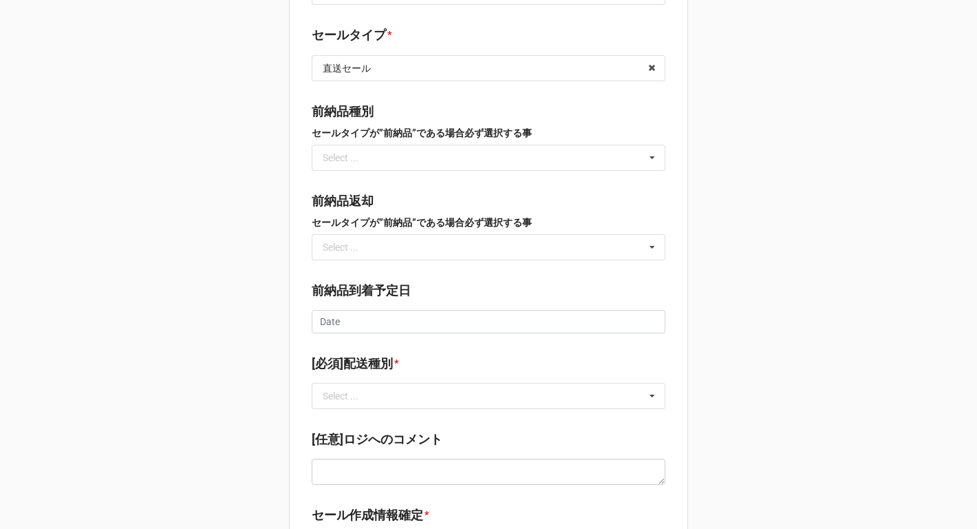
scroll to position [1517, 0]
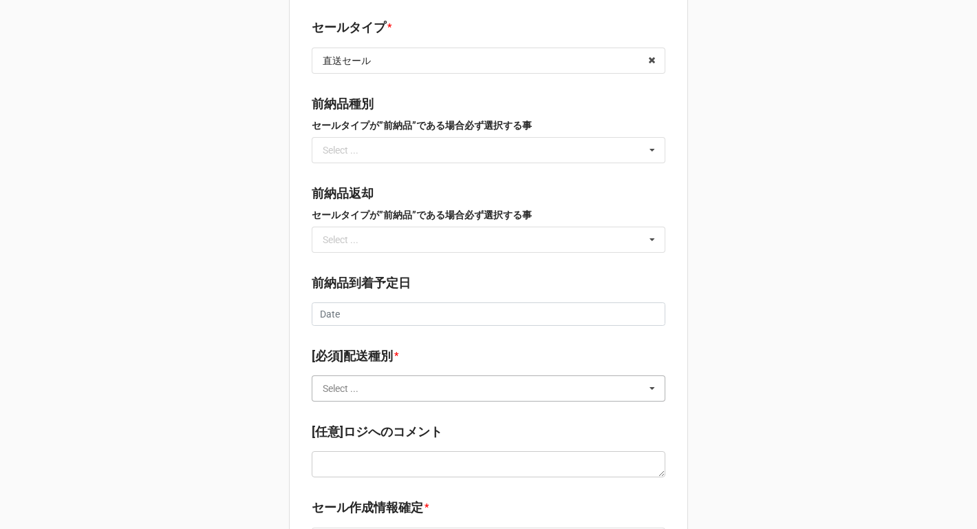
click at [370, 376] on input "text" at bounding box center [489, 388] width 352 height 25
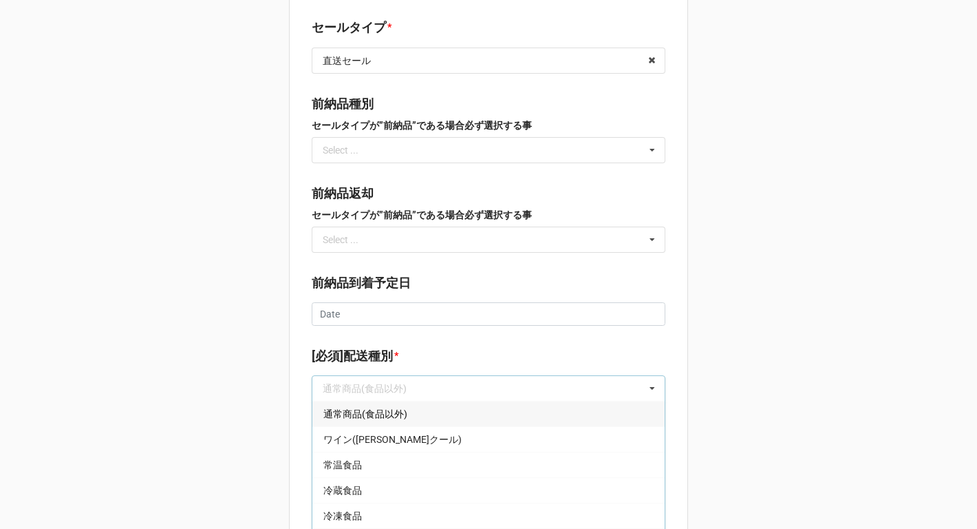
click at [351, 408] on span "通常商品(食品以外)" at bounding box center [365, 413] width 84 height 11
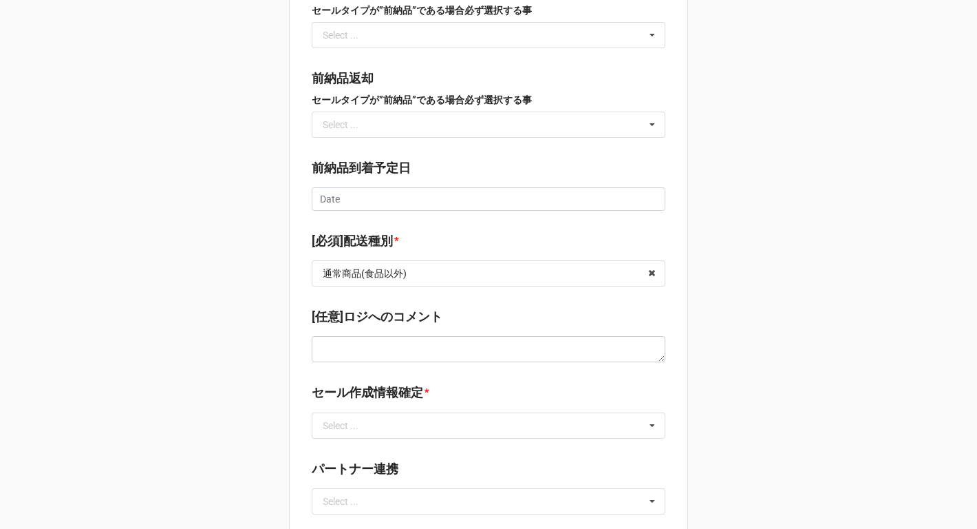
scroll to position [1748, 0]
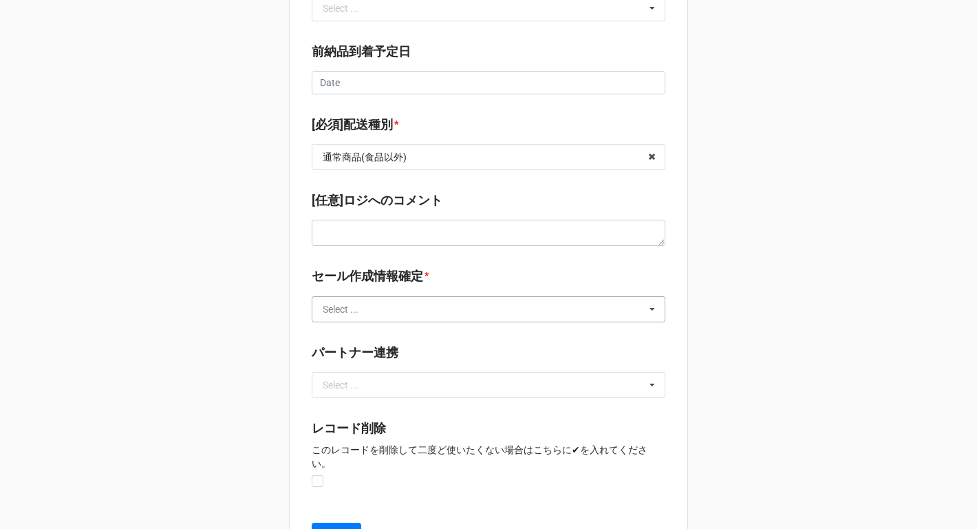
click at [374, 297] on input "text" at bounding box center [489, 309] width 352 height 25
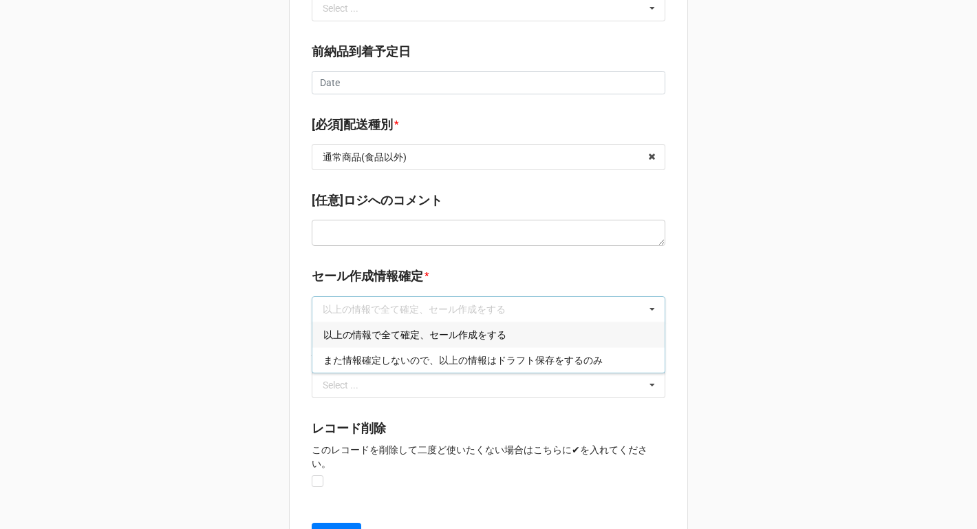
click at [372, 329] on span "以上の情報で全て確定、セール作成をする" at bounding box center [414, 334] width 183 height 11
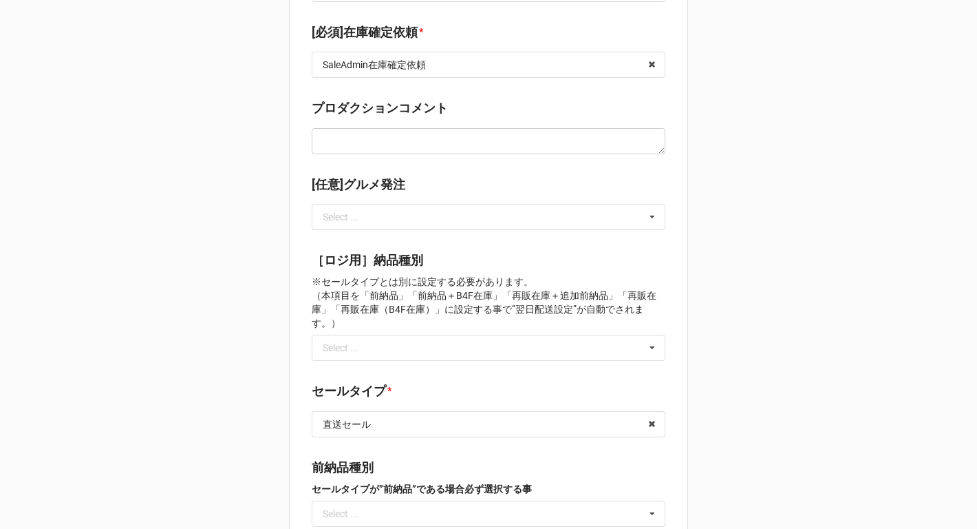
scroll to position [1140, 0]
